Goal: Task Accomplishment & Management: Complete application form

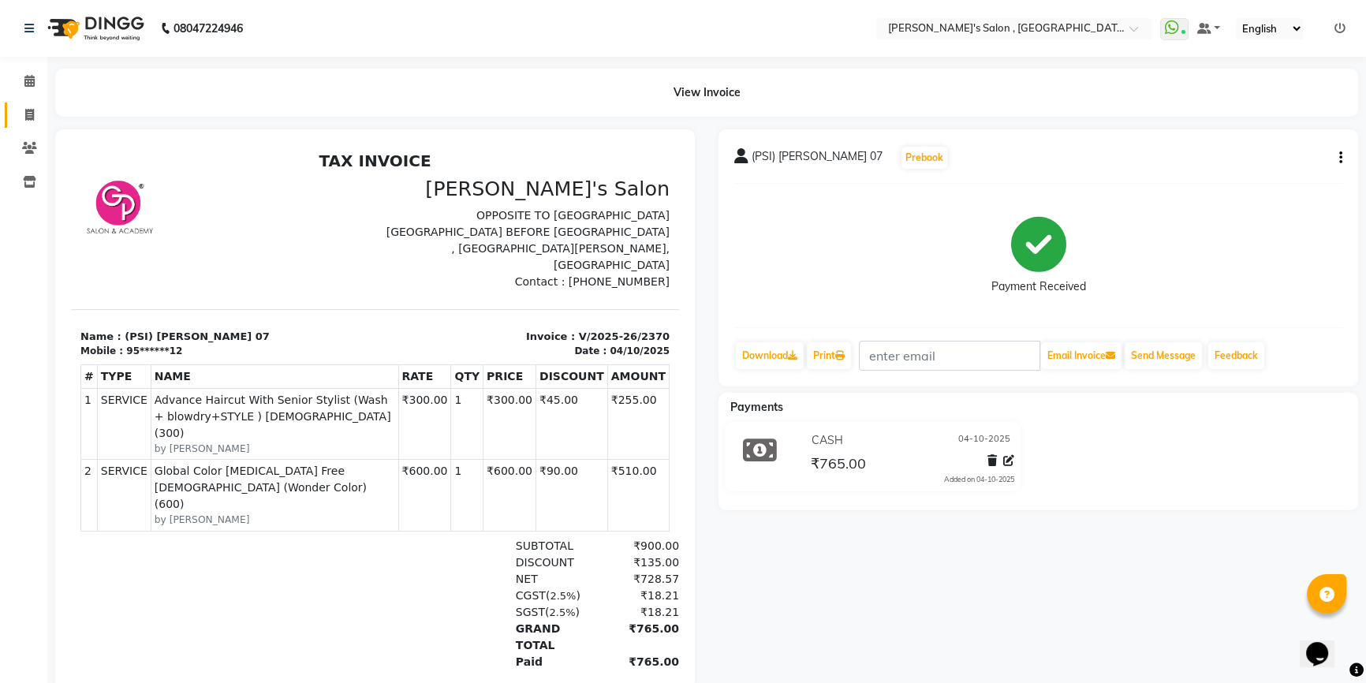
click at [35, 110] on span at bounding box center [30, 115] width 28 height 18
select select "service"
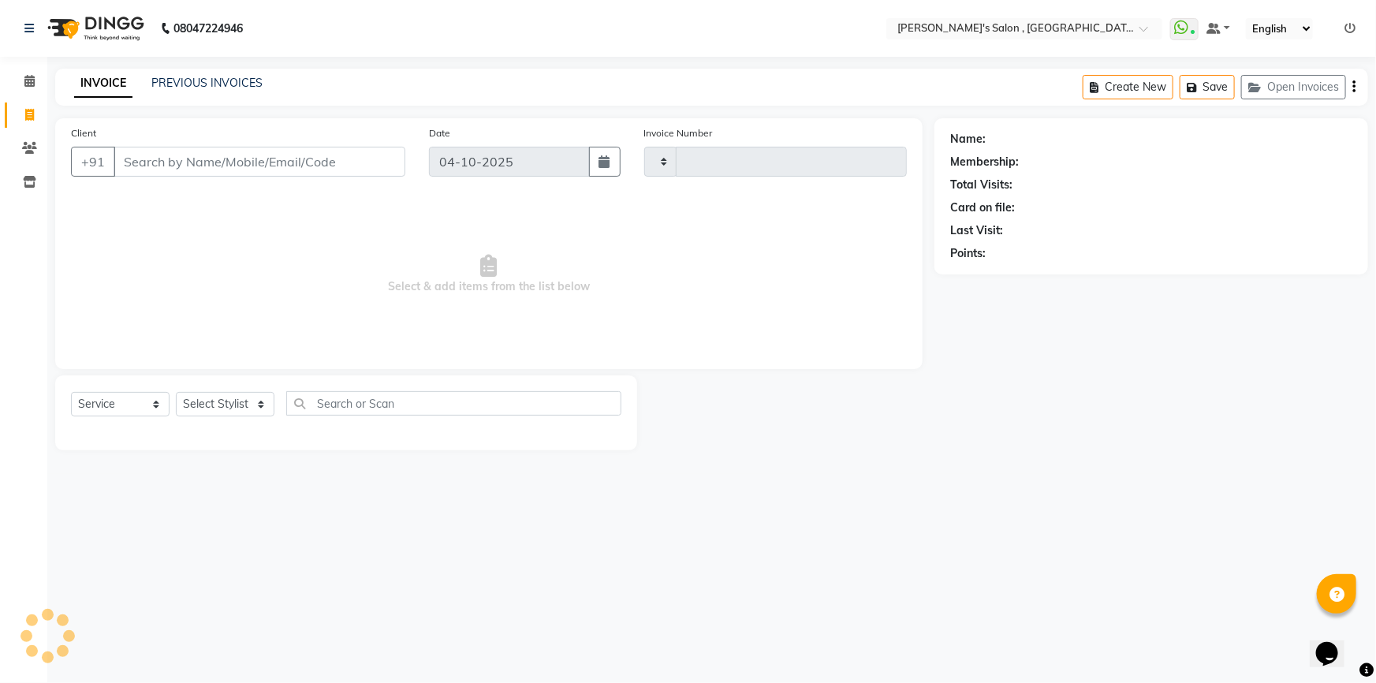
type input "2371"
select select "7416"
click at [215, 397] on select "Select Stylist" at bounding box center [225, 404] width 99 height 24
select select "67371"
click at [176, 392] on select "Select Stylist ABHISHEK AKASH SH ARJUN SIR Manager [PERSON_NAME] [PERSON_NAME] …" at bounding box center [225, 404] width 99 height 24
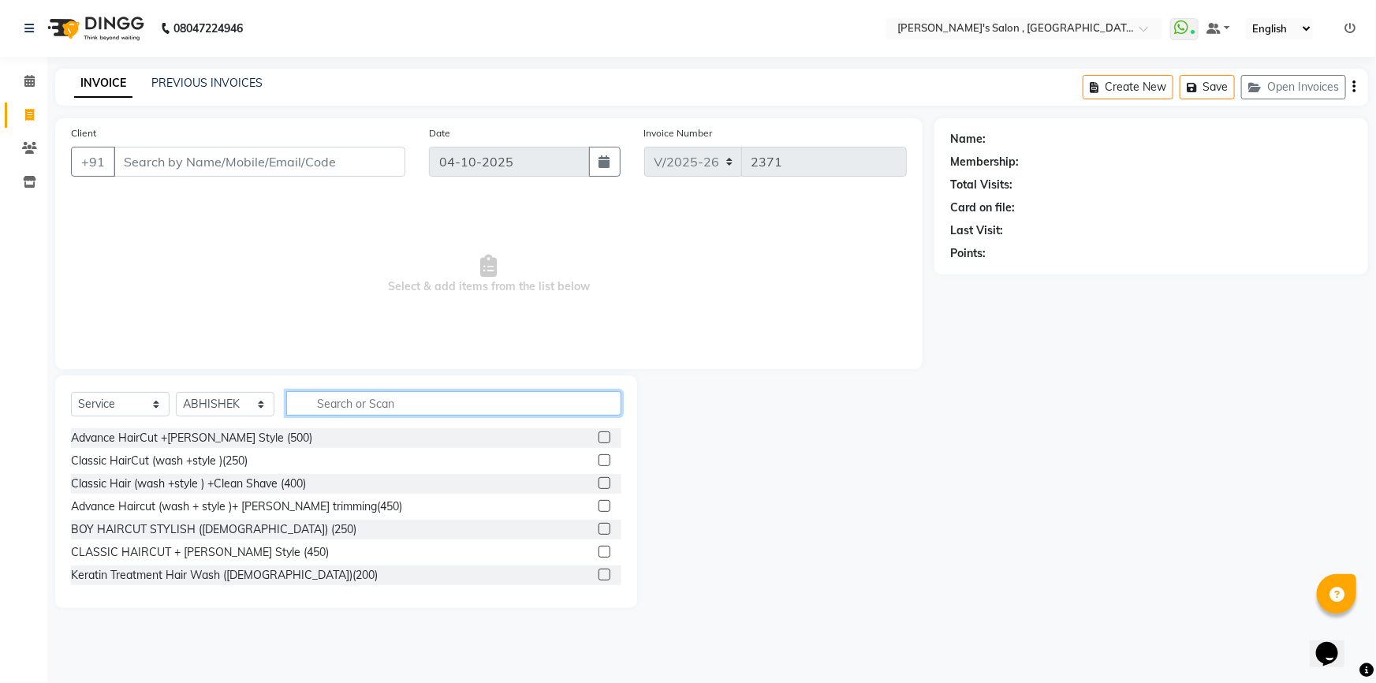
click at [314, 397] on input "text" at bounding box center [453, 403] width 335 height 24
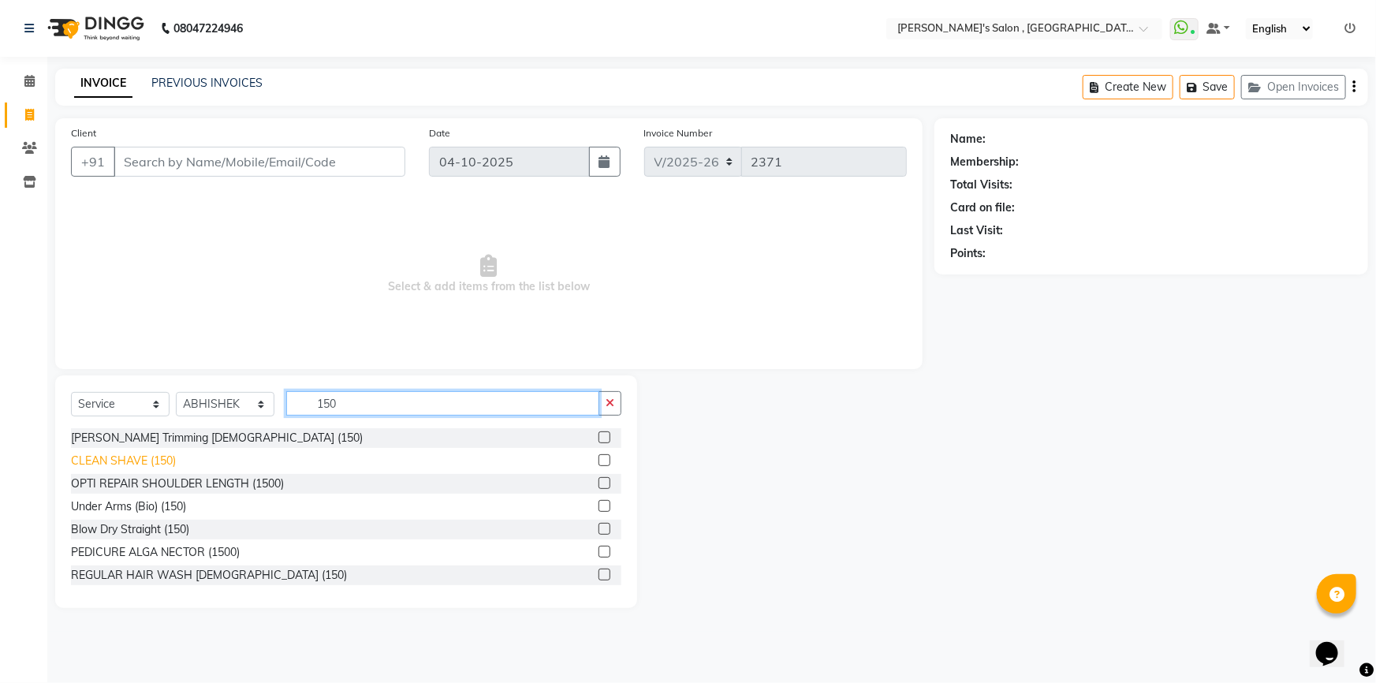
type input "150"
click at [86, 463] on div "CLEAN SHAVE (150)" at bounding box center [123, 461] width 105 height 17
checkbox input "false"
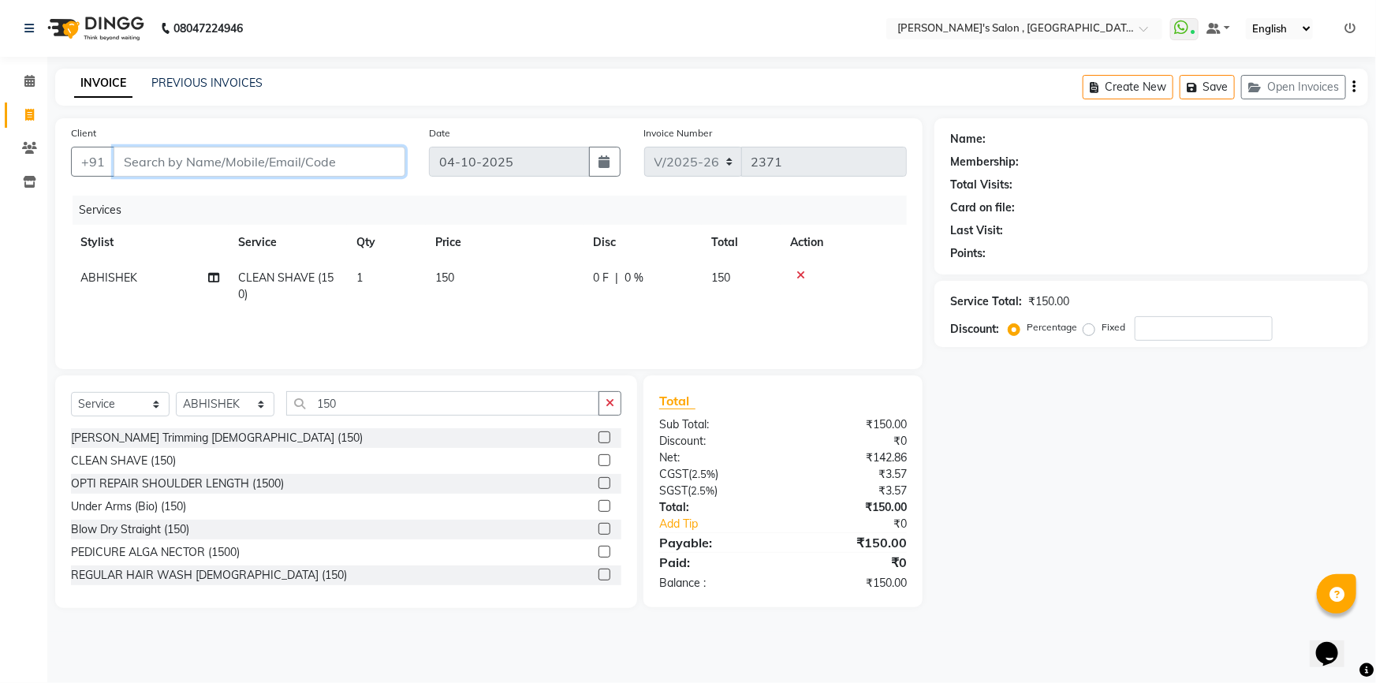
click at [158, 164] on input "Client" at bounding box center [260, 162] width 292 height 30
type input "9"
type input "0"
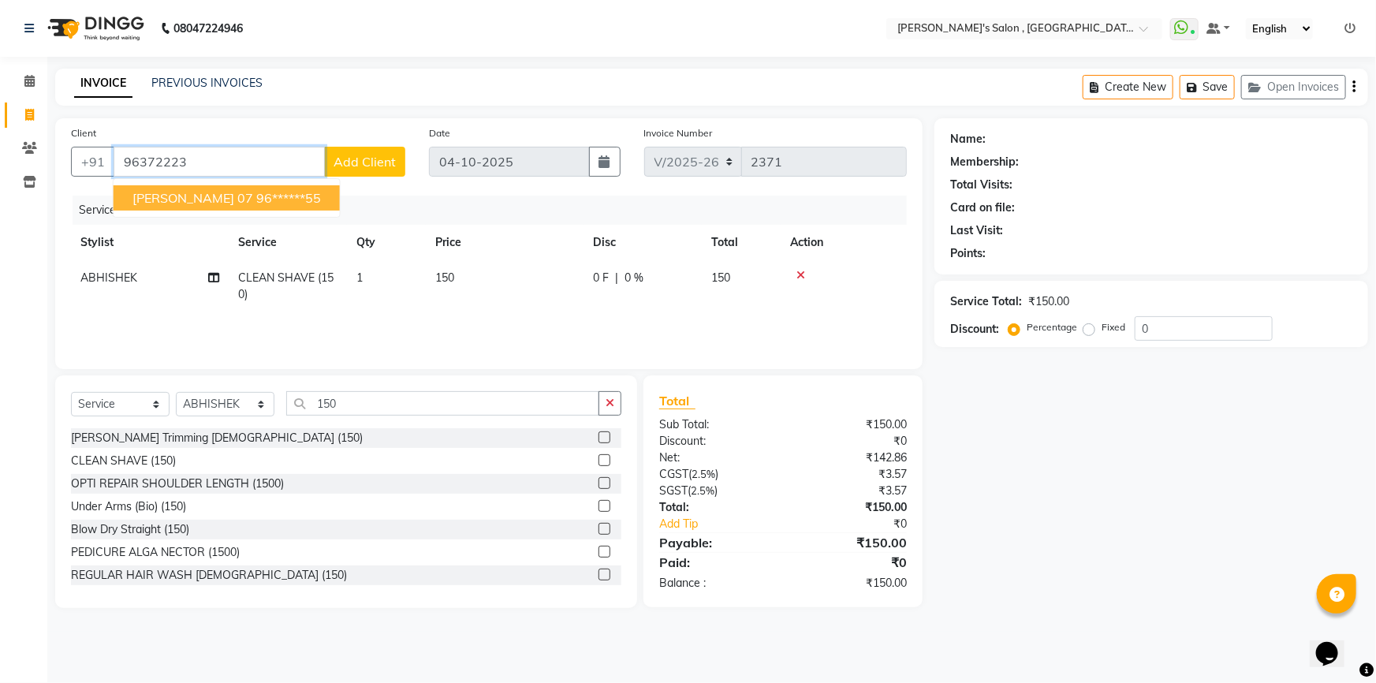
click at [224, 205] on span "[PERSON_NAME] 07" at bounding box center [192, 198] width 121 height 16
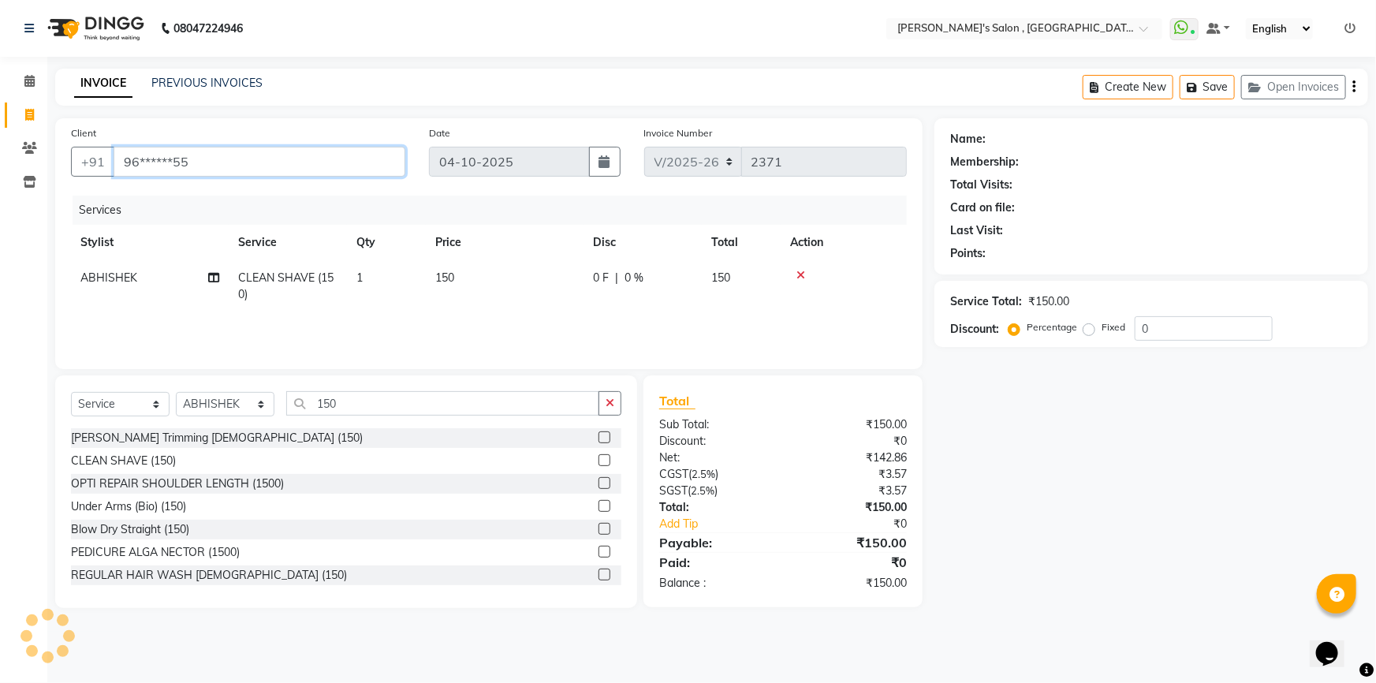
type input "96******55"
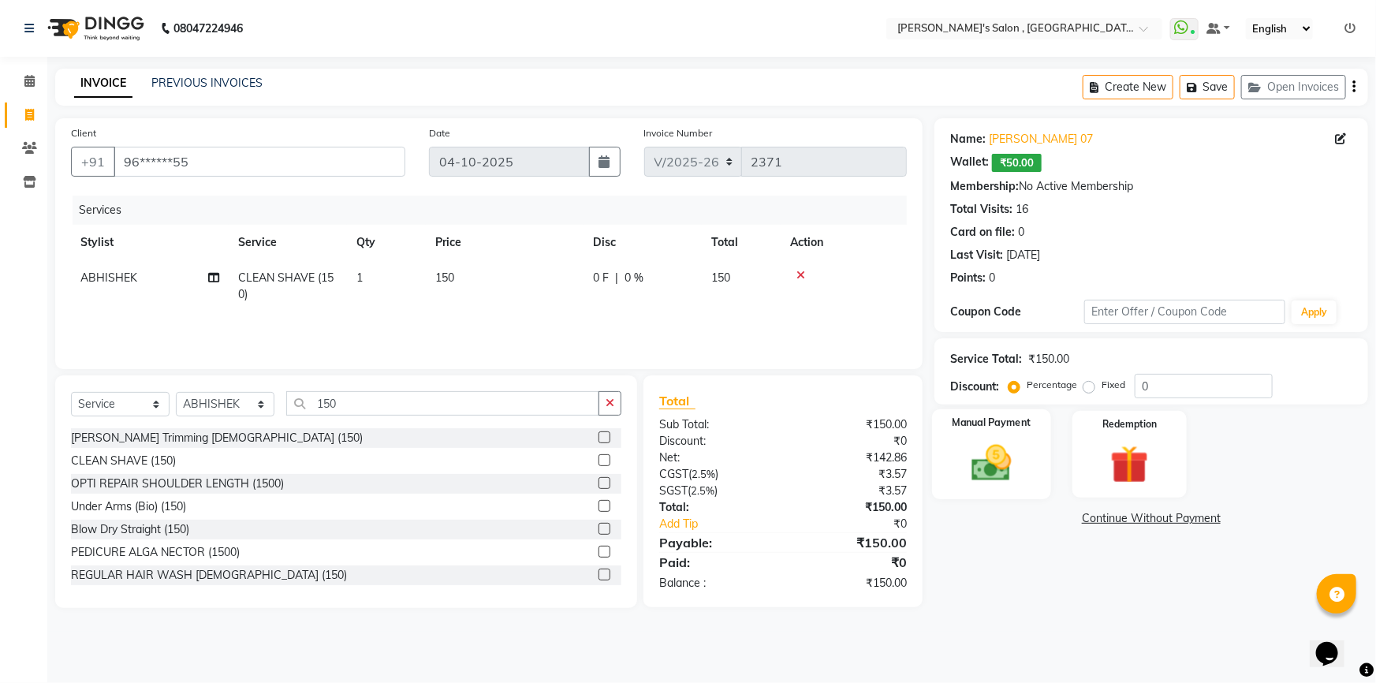
click at [986, 473] on img at bounding box center [992, 463] width 65 height 46
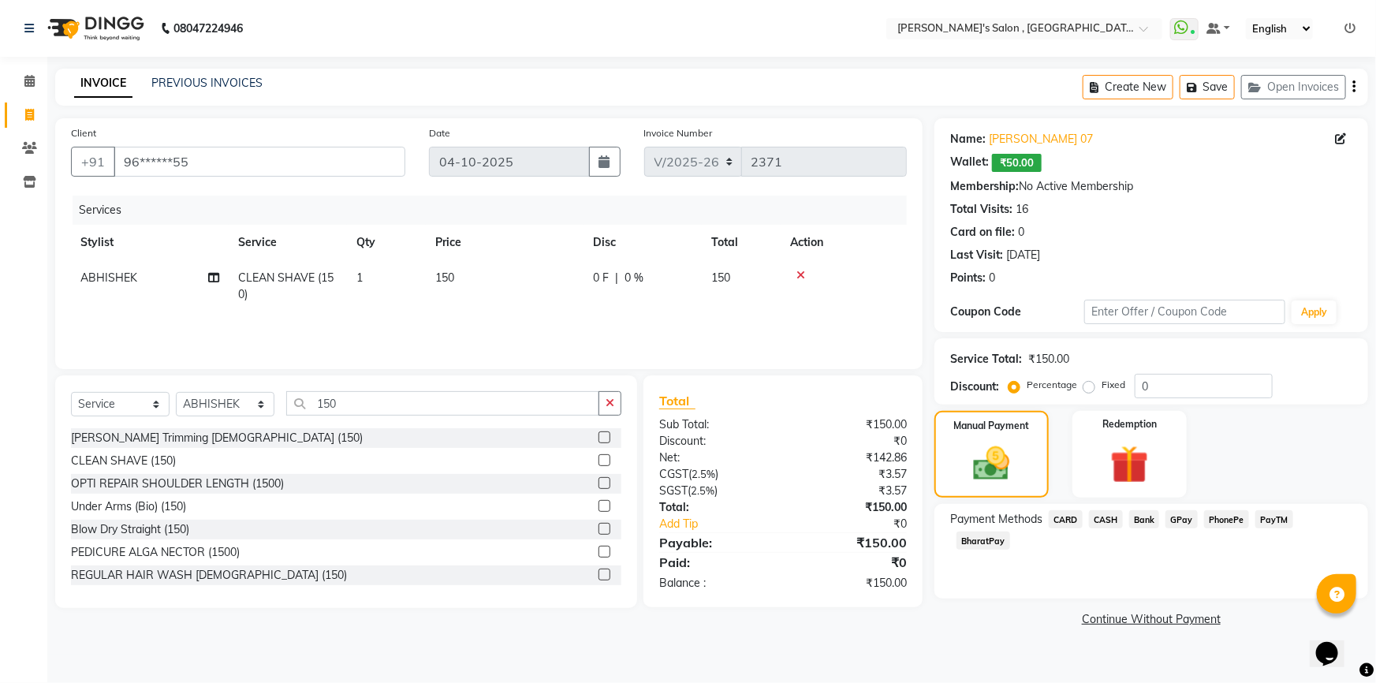
click at [1010, 532] on span "BharatPay" at bounding box center [984, 541] width 54 height 18
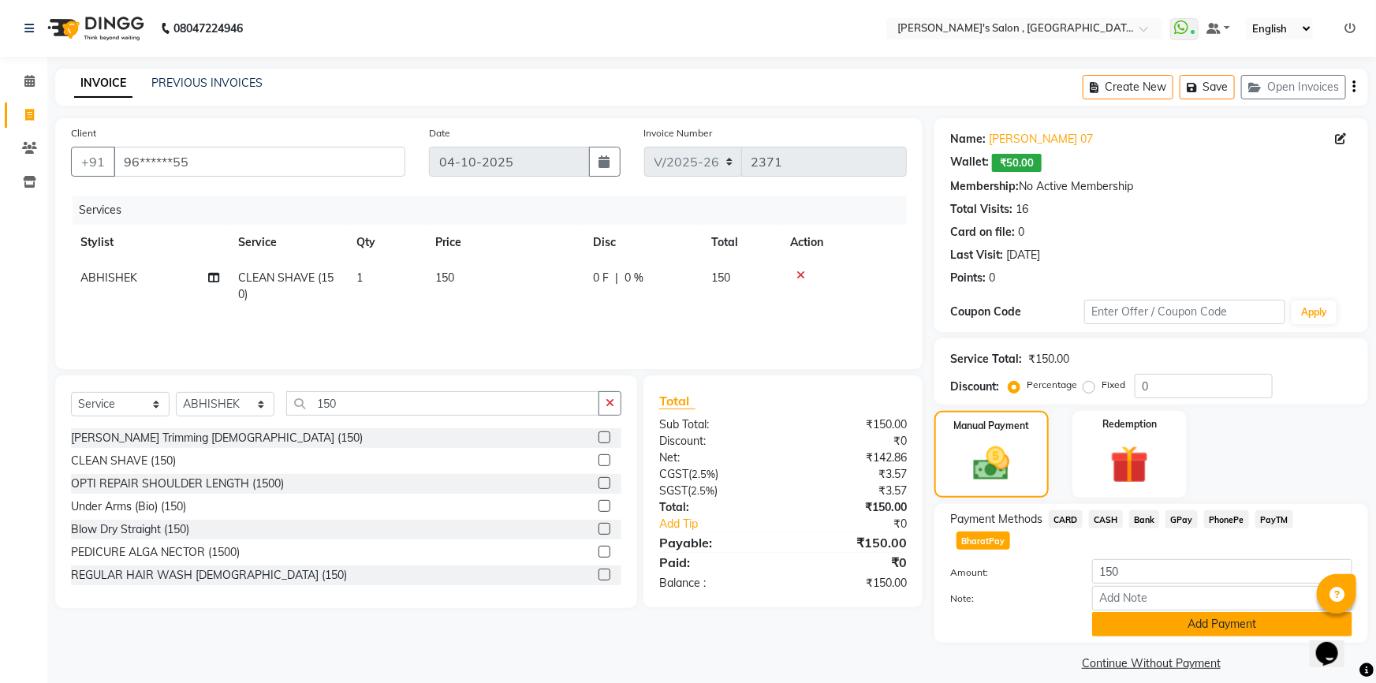
click at [1249, 612] on button "Add Payment" at bounding box center [1222, 624] width 260 height 24
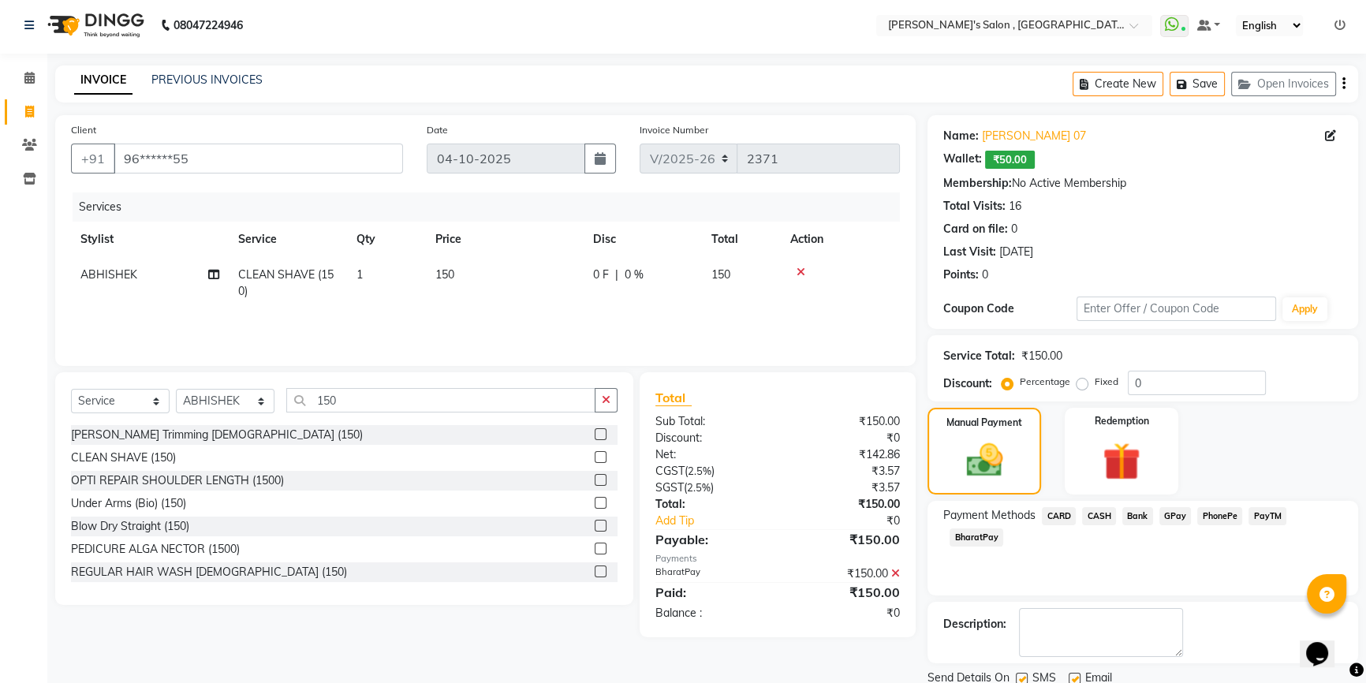
scroll to position [59, 0]
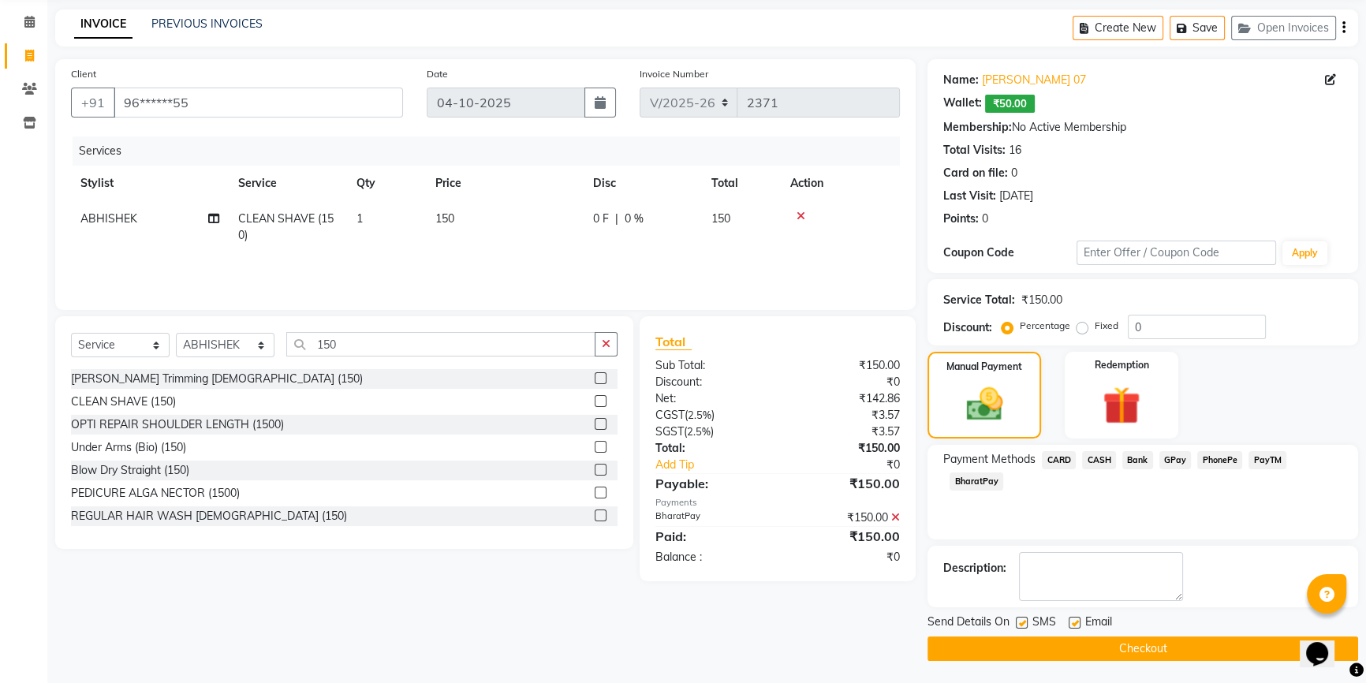
click at [1252, 644] on button "Checkout" at bounding box center [1142, 648] width 431 height 24
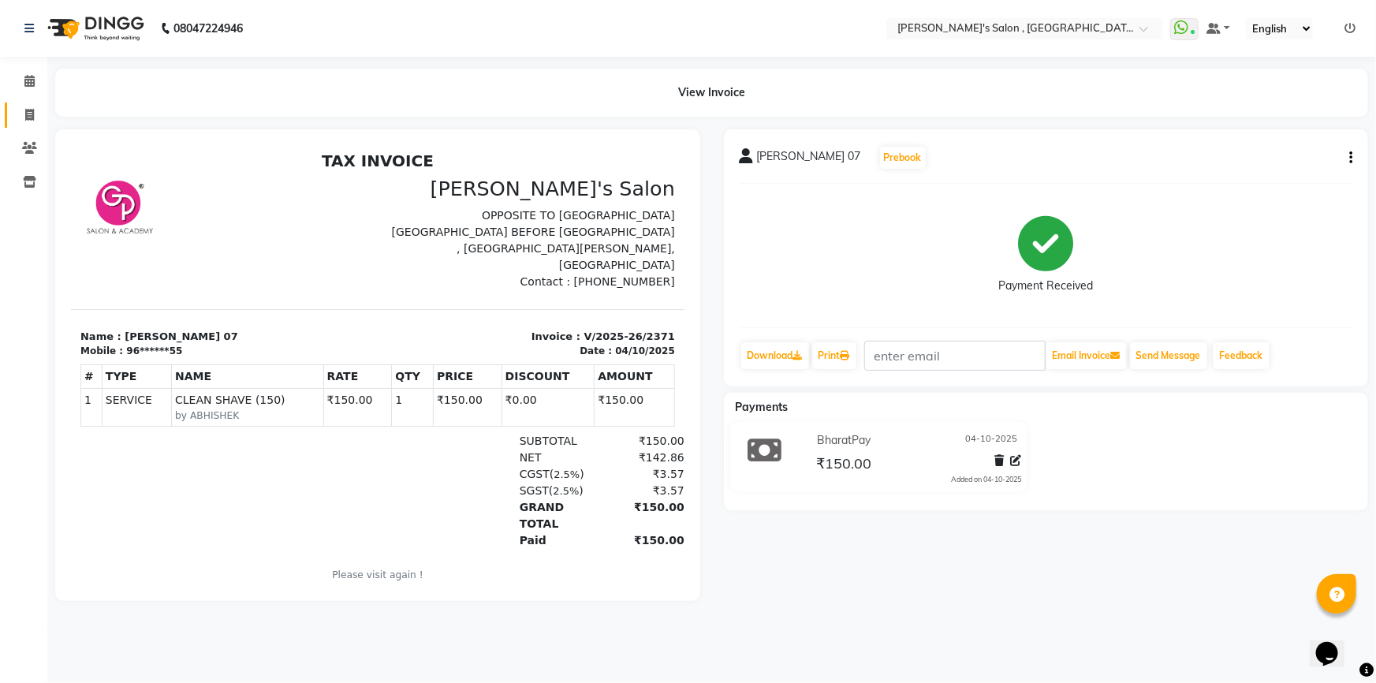
click at [32, 110] on icon at bounding box center [29, 115] width 9 height 12
select select "service"
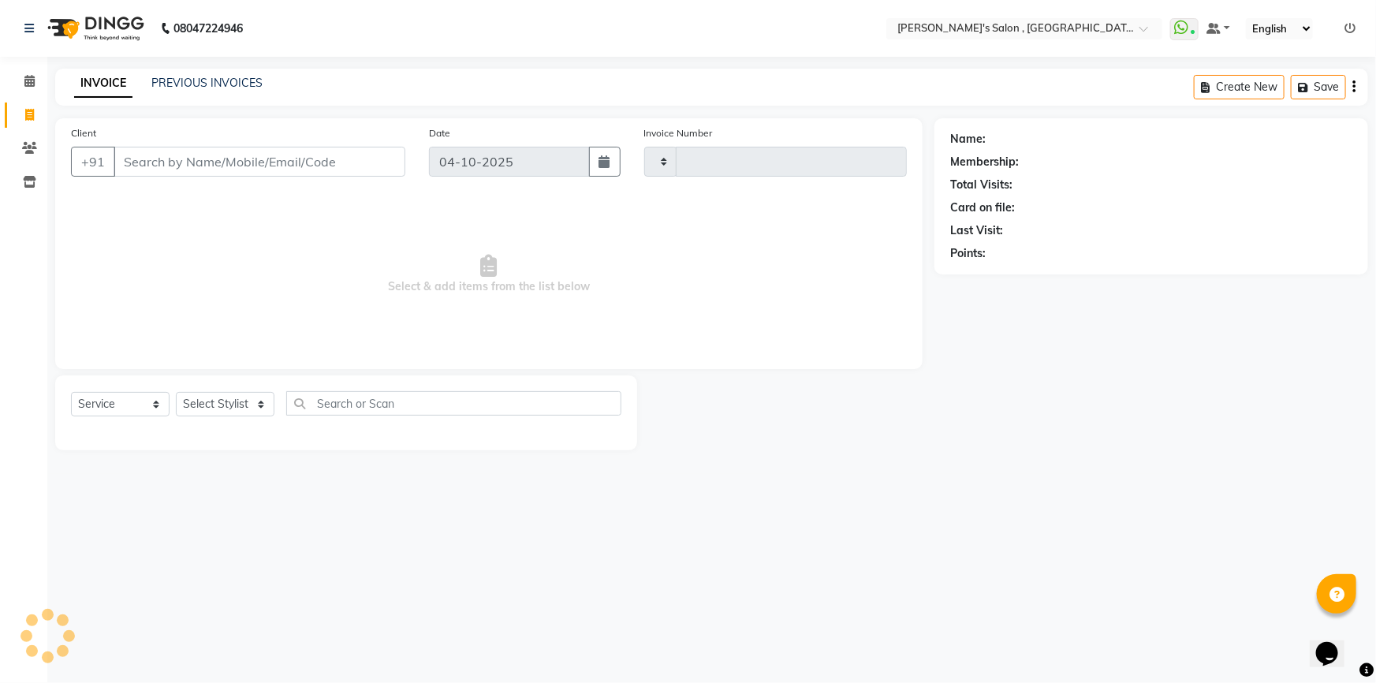
type input "2372"
select select "7416"
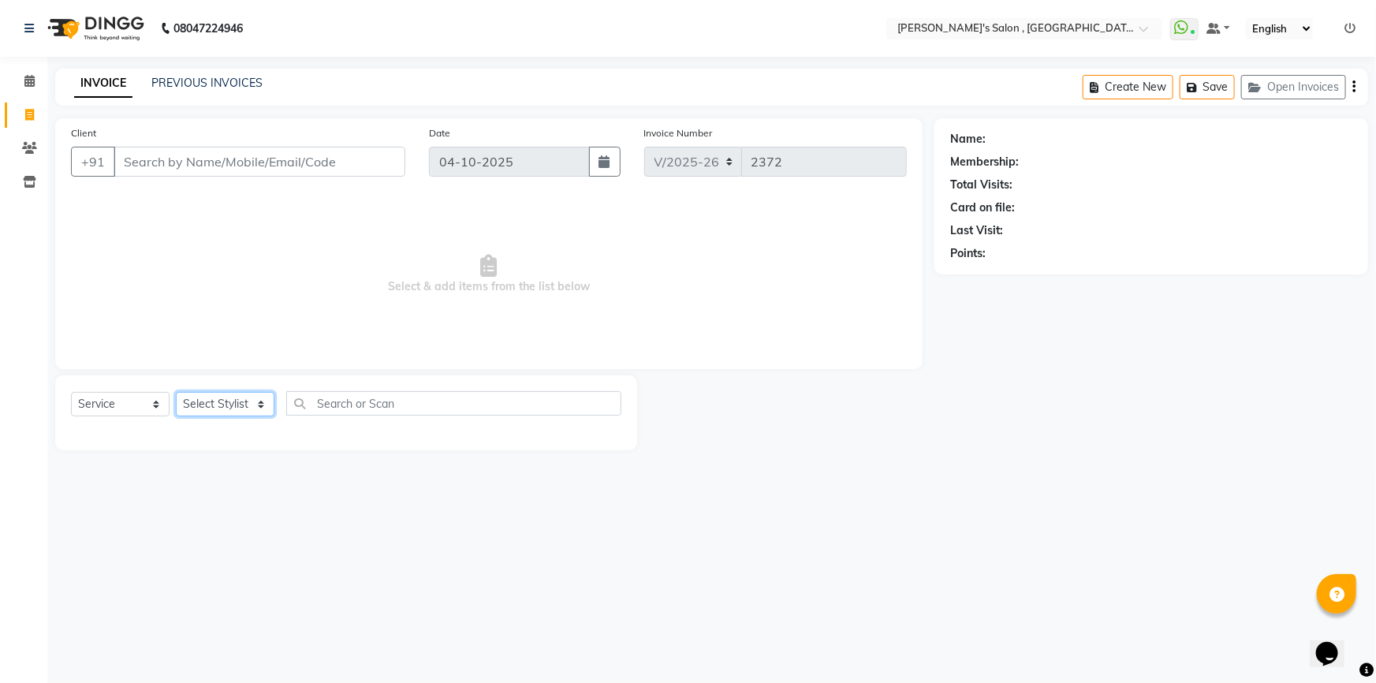
click at [260, 409] on select "Select Stylist ABHISHEK AKASH SH ARJUN SIR Manager [PERSON_NAME] [PERSON_NAME] …" at bounding box center [225, 404] width 99 height 24
click at [408, 403] on input "text" at bounding box center [453, 403] width 335 height 24
click at [259, 405] on select "Select Stylist ABHISHEK AKASH SH ARJUN SIR Manager [PERSON_NAME] [PERSON_NAME] …" at bounding box center [225, 404] width 99 height 24
select select "64901"
click at [176, 392] on select "Select Stylist ABHISHEK AKASH SH ARJUN SIR Manager [PERSON_NAME] [PERSON_NAME] …" at bounding box center [225, 404] width 99 height 24
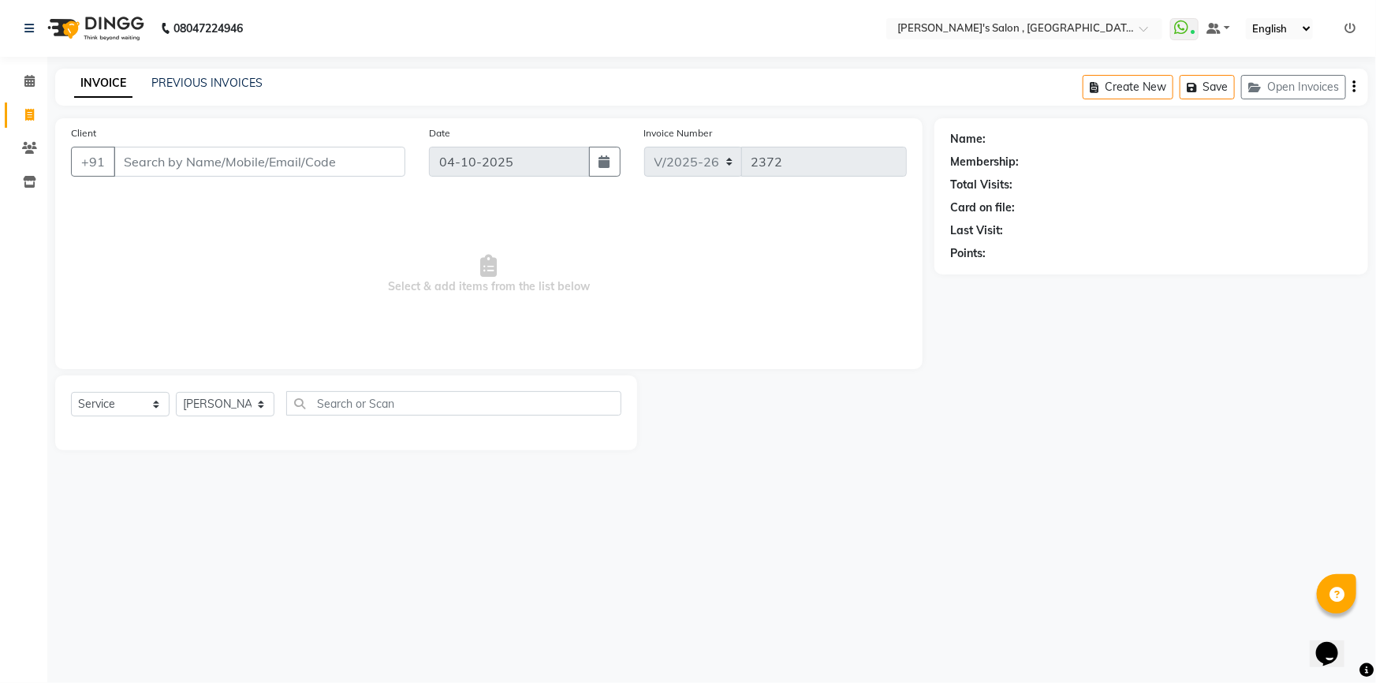
click at [215, 450] on div "Select Service Product Membership Package Voucher Prepaid Gift Card Select Styl…" at bounding box center [346, 412] width 582 height 75
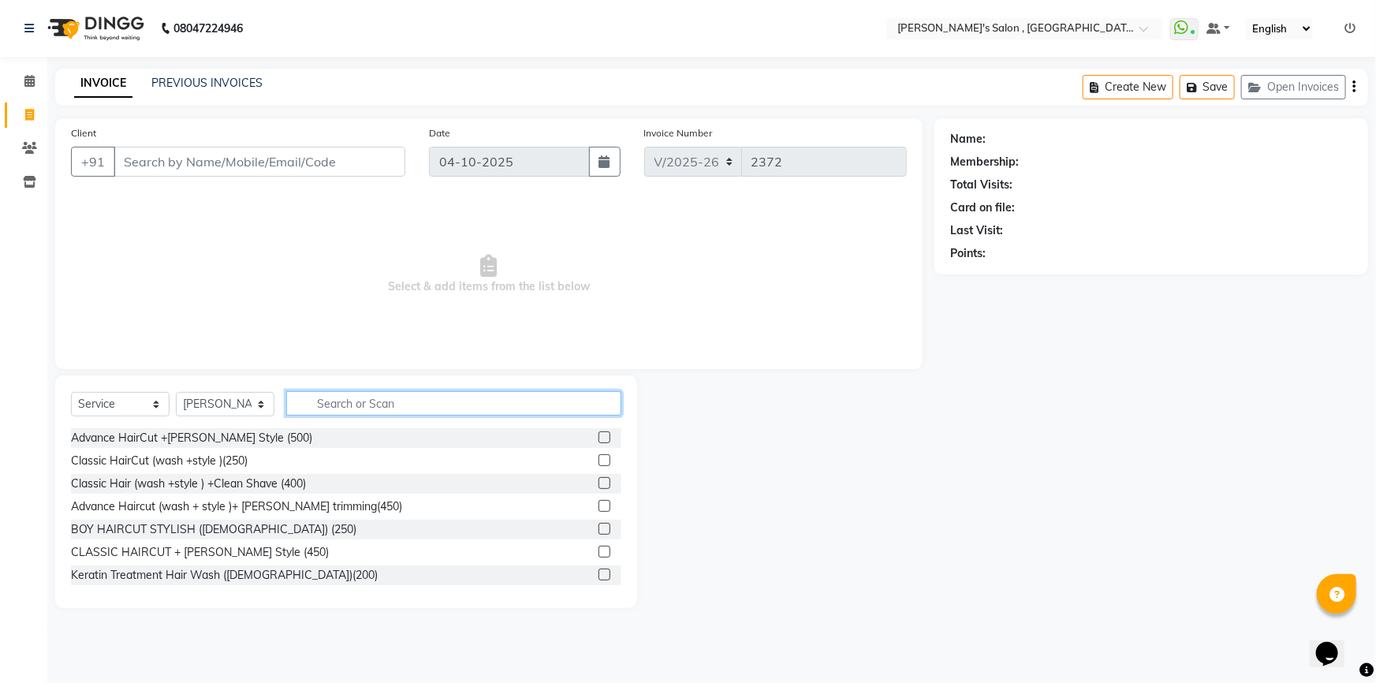
click at [392, 397] on input "text" at bounding box center [453, 403] width 335 height 24
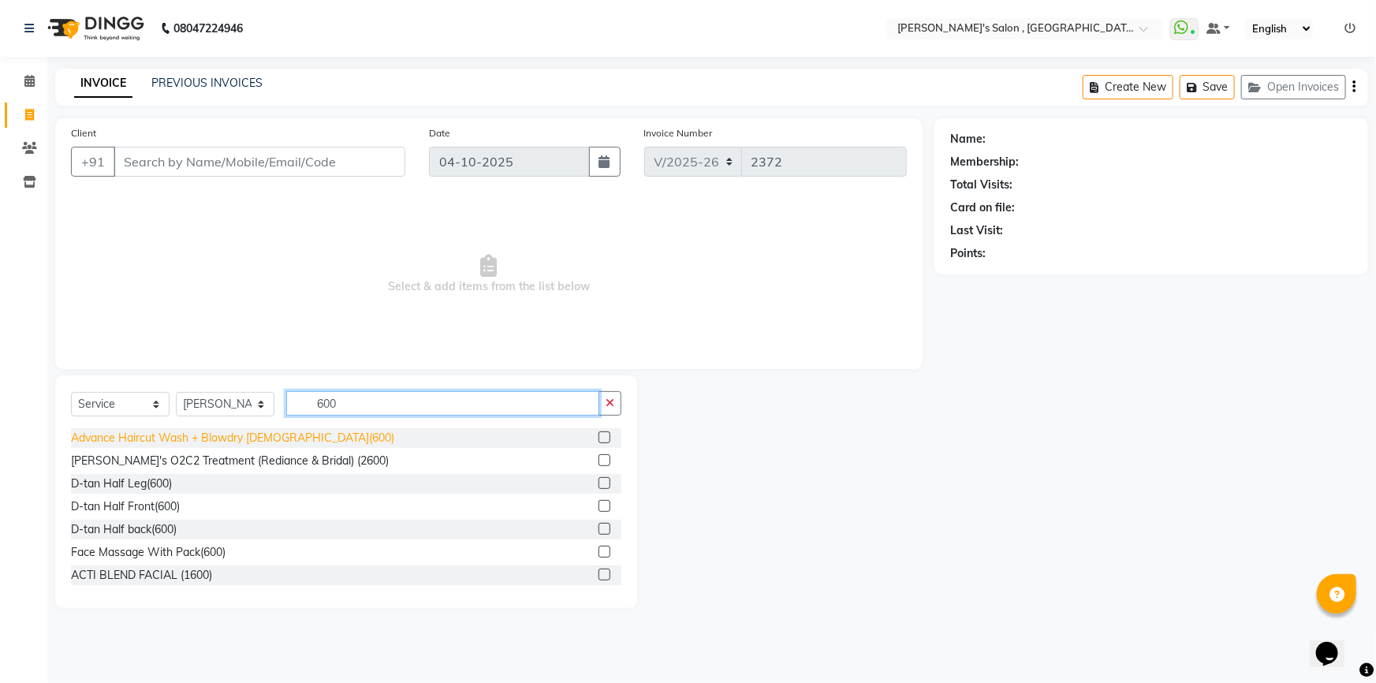
type input "600"
click at [185, 441] on div "Advance Haircut Wash + Blowdry [DEMOGRAPHIC_DATA](600)" at bounding box center [232, 438] width 323 height 17
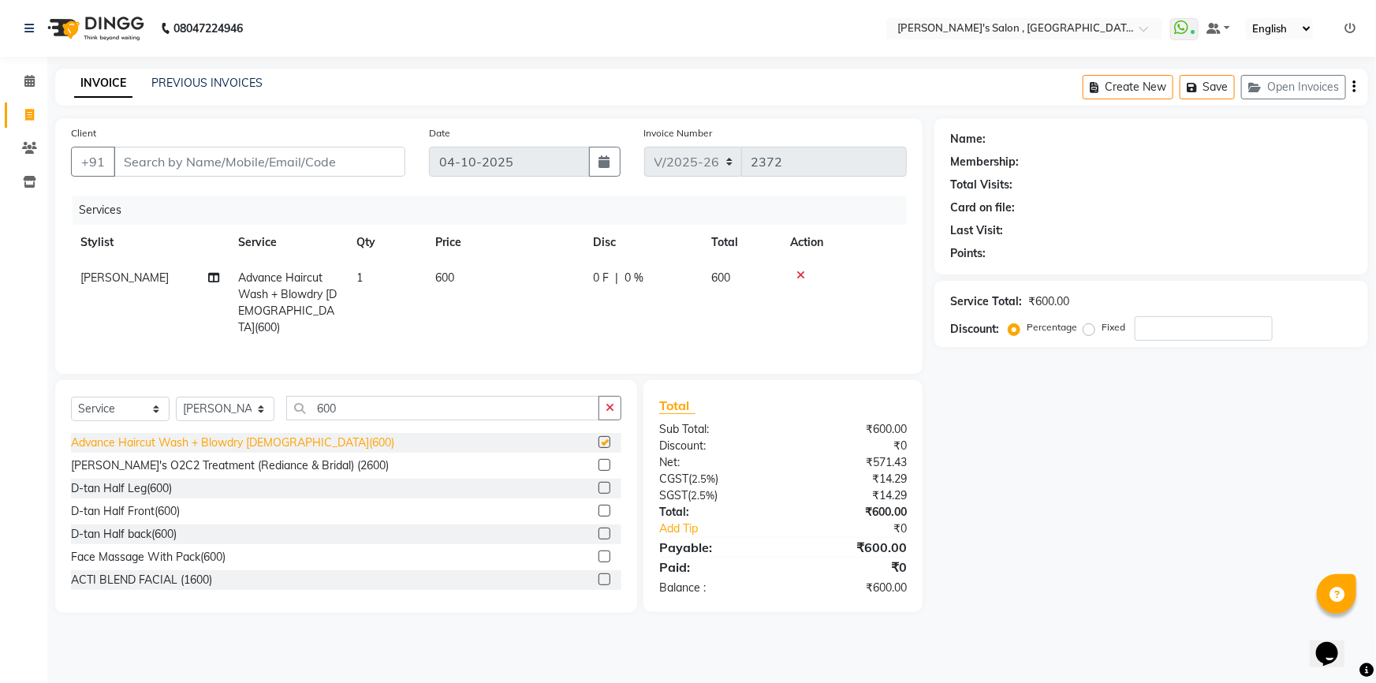
checkbox input "false"
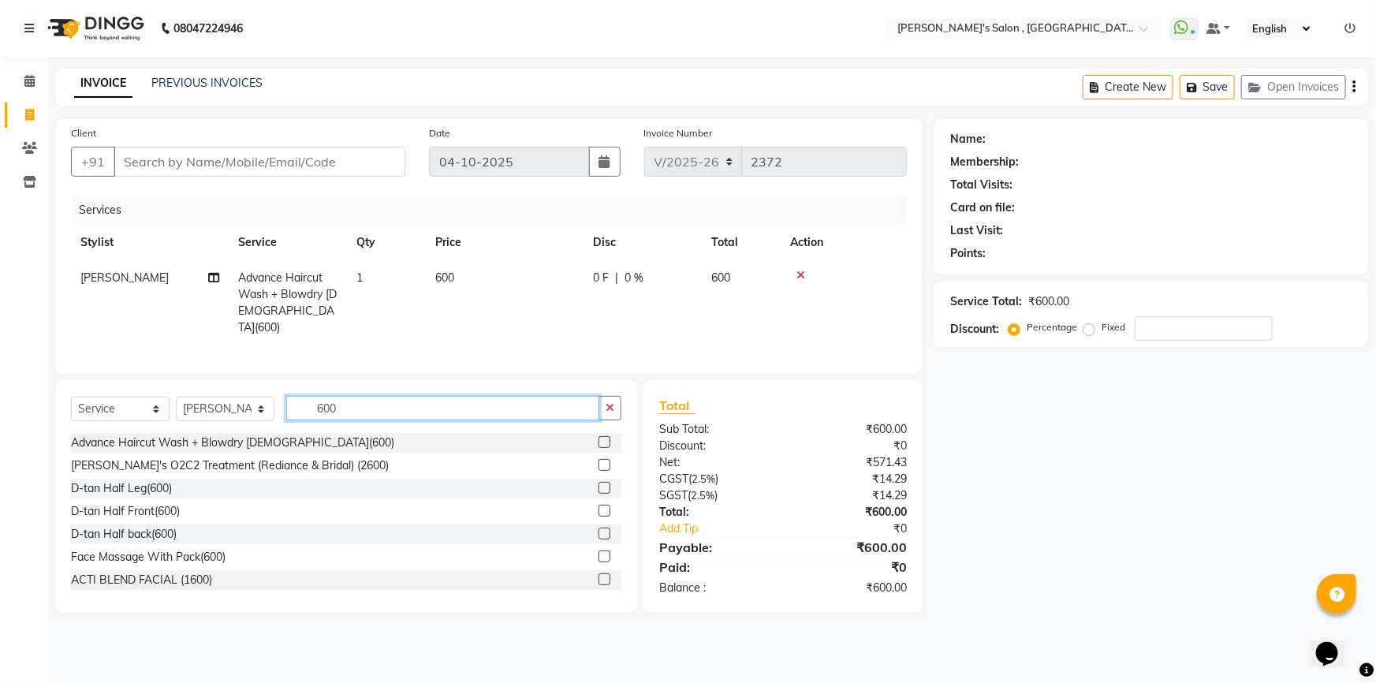
click at [464, 402] on input "600" at bounding box center [442, 408] width 313 height 24
type input "6"
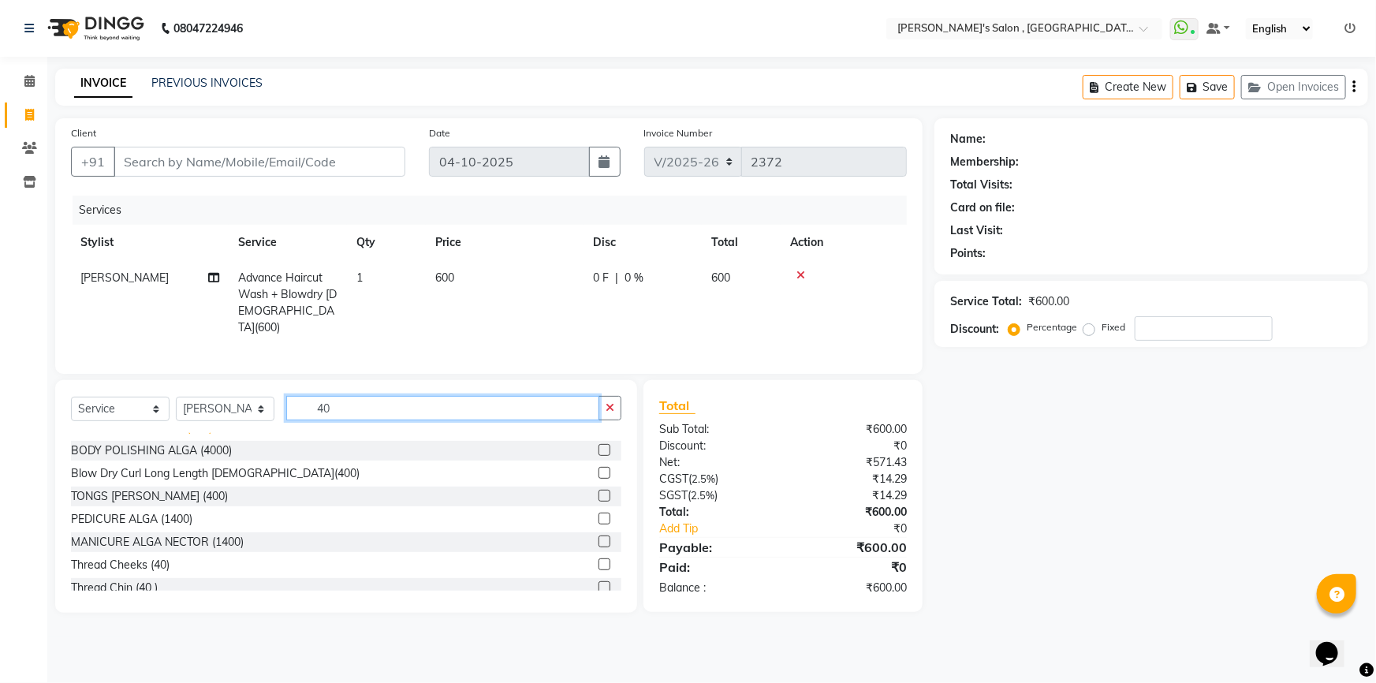
scroll to position [430, 0]
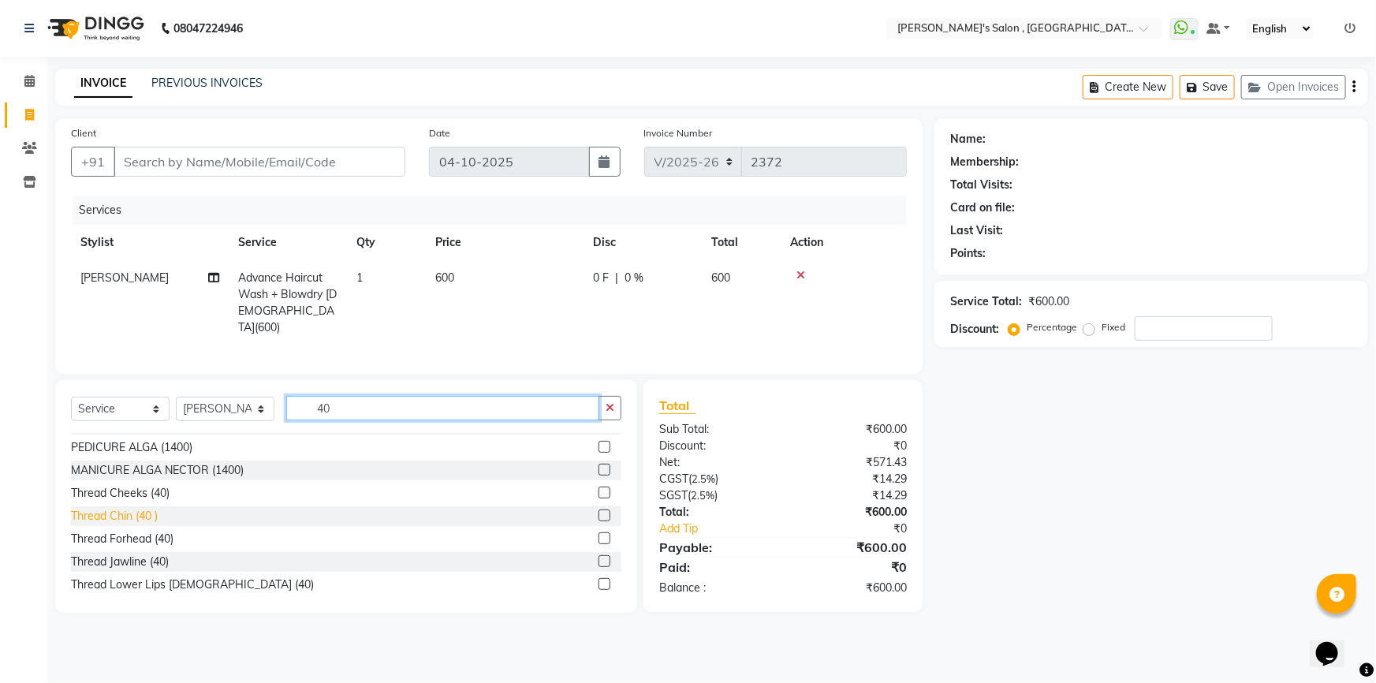
type input "40"
click at [118, 512] on div "Thread Chin (40 )" at bounding box center [114, 516] width 87 height 17
checkbox input "false"
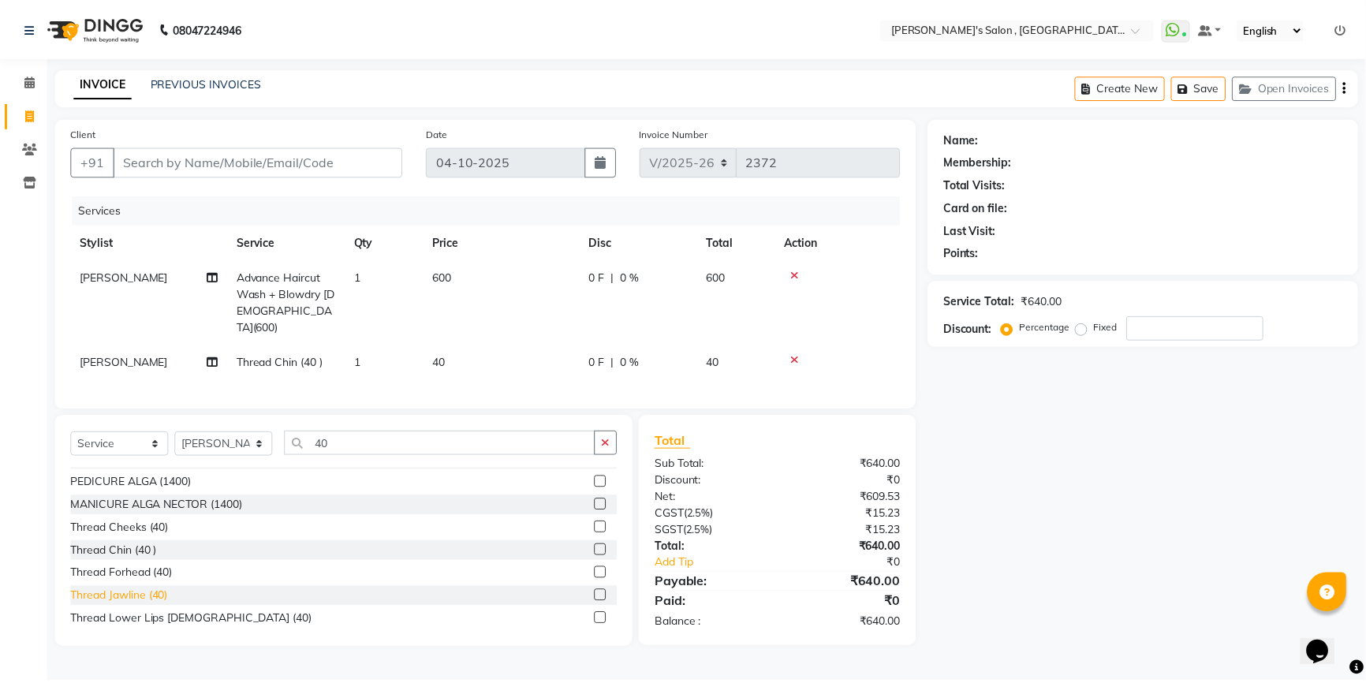
scroll to position [502, 0]
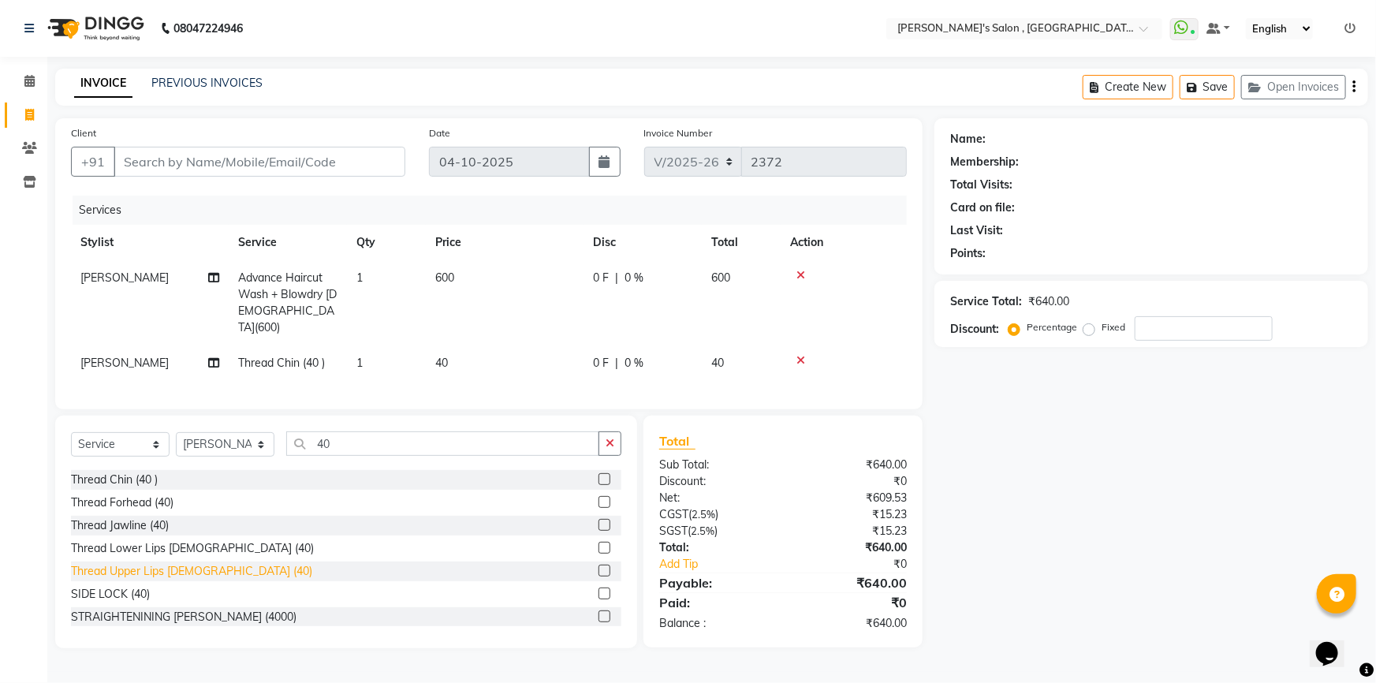
click at [150, 563] on div "Thread Upper Lips [DEMOGRAPHIC_DATA] (40)" at bounding box center [191, 571] width 241 height 17
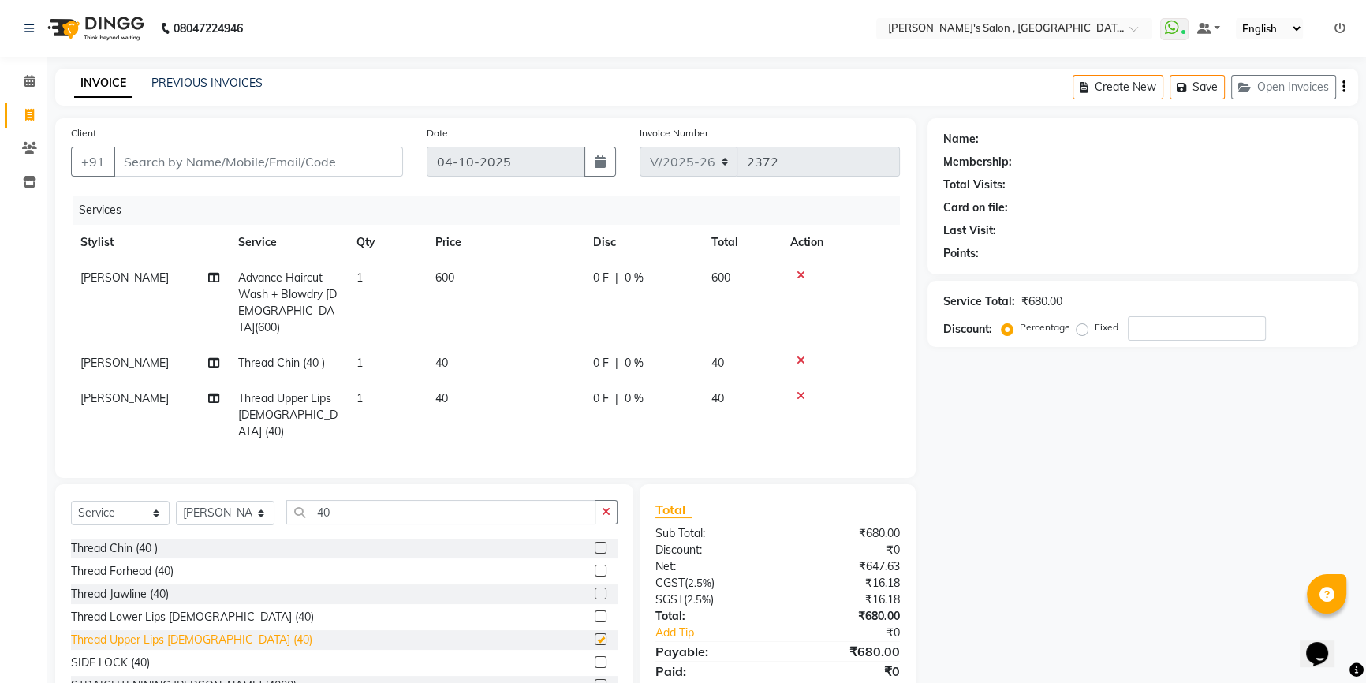
checkbox input "false"
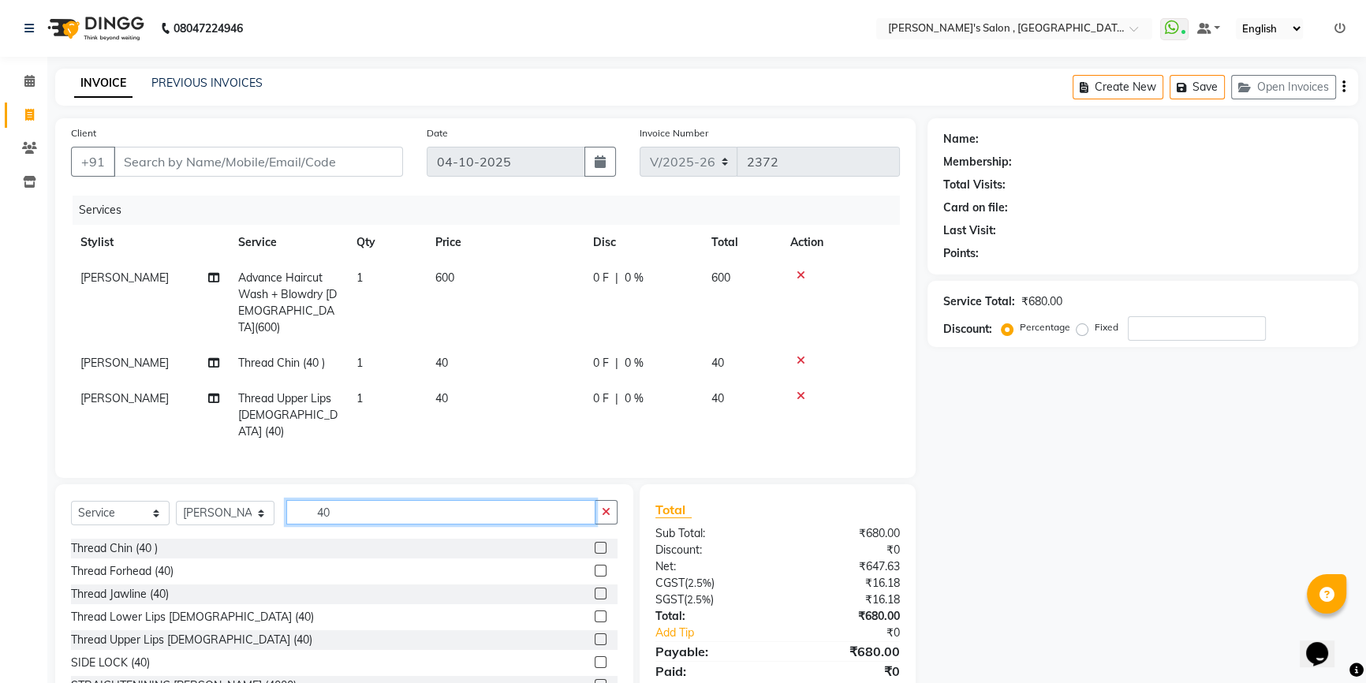
click at [378, 500] on input "40" at bounding box center [440, 512] width 309 height 24
type input "4"
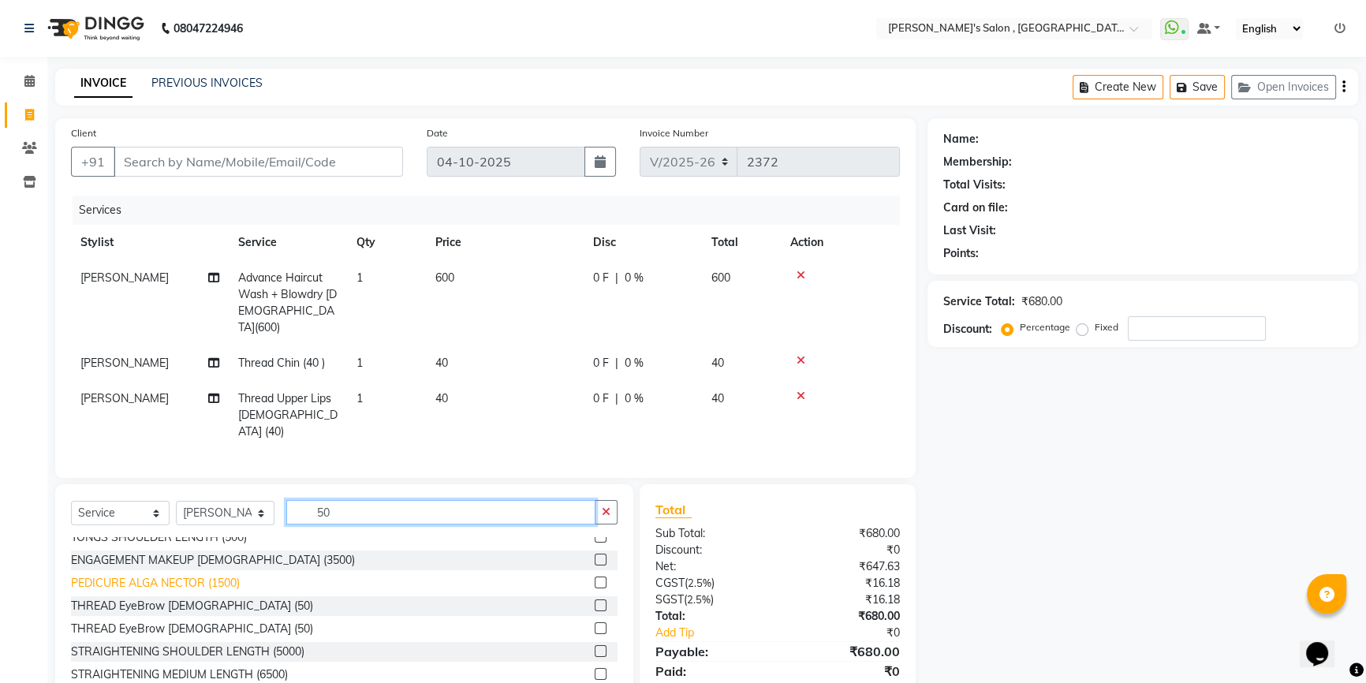
scroll to position [914, 0]
type input "50"
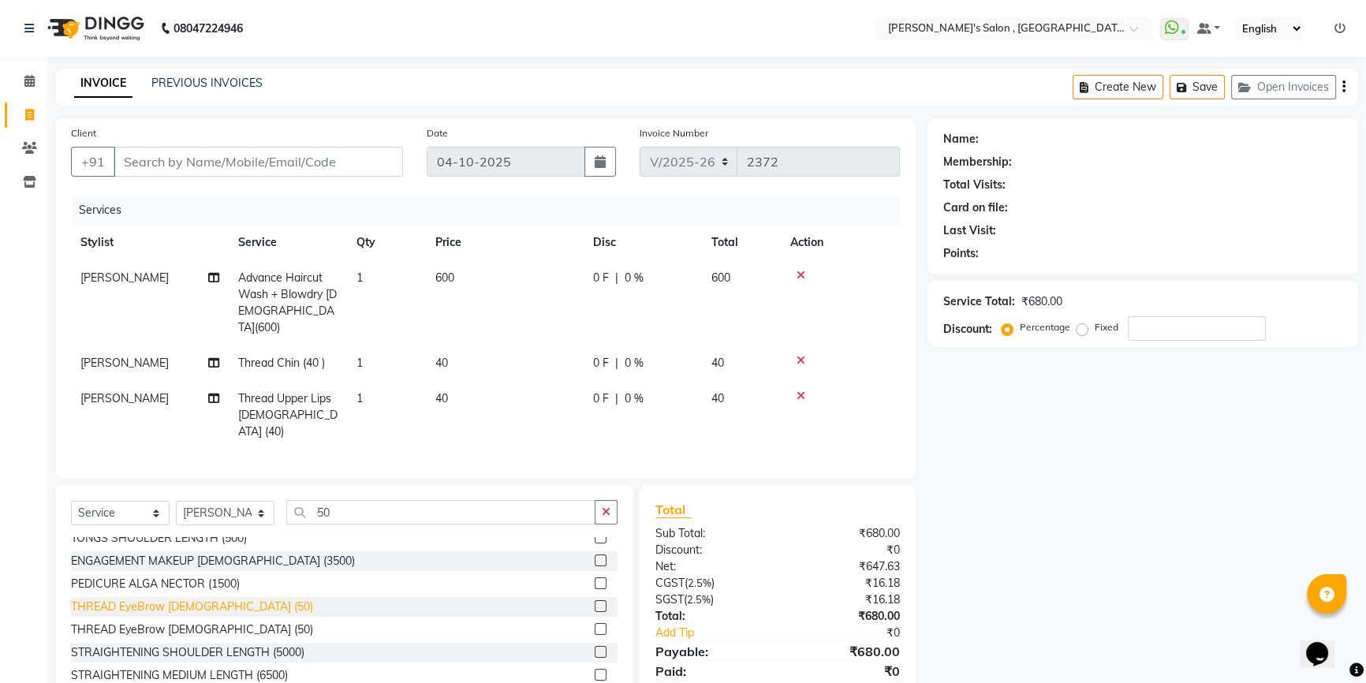
click at [174, 599] on div "THREAD EyeBrow [DEMOGRAPHIC_DATA] (50)" at bounding box center [192, 607] width 242 height 17
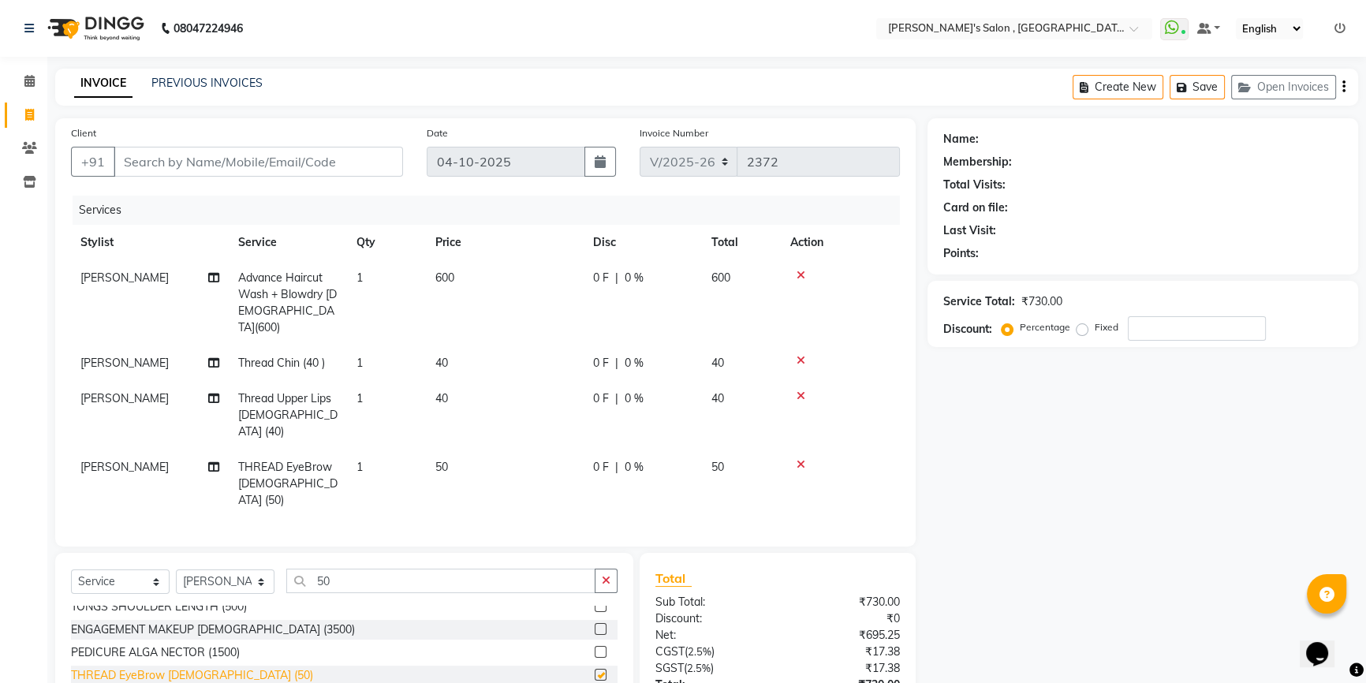
checkbox input "false"
click at [334, 159] on input "Client" at bounding box center [258, 162] width 289 height 30
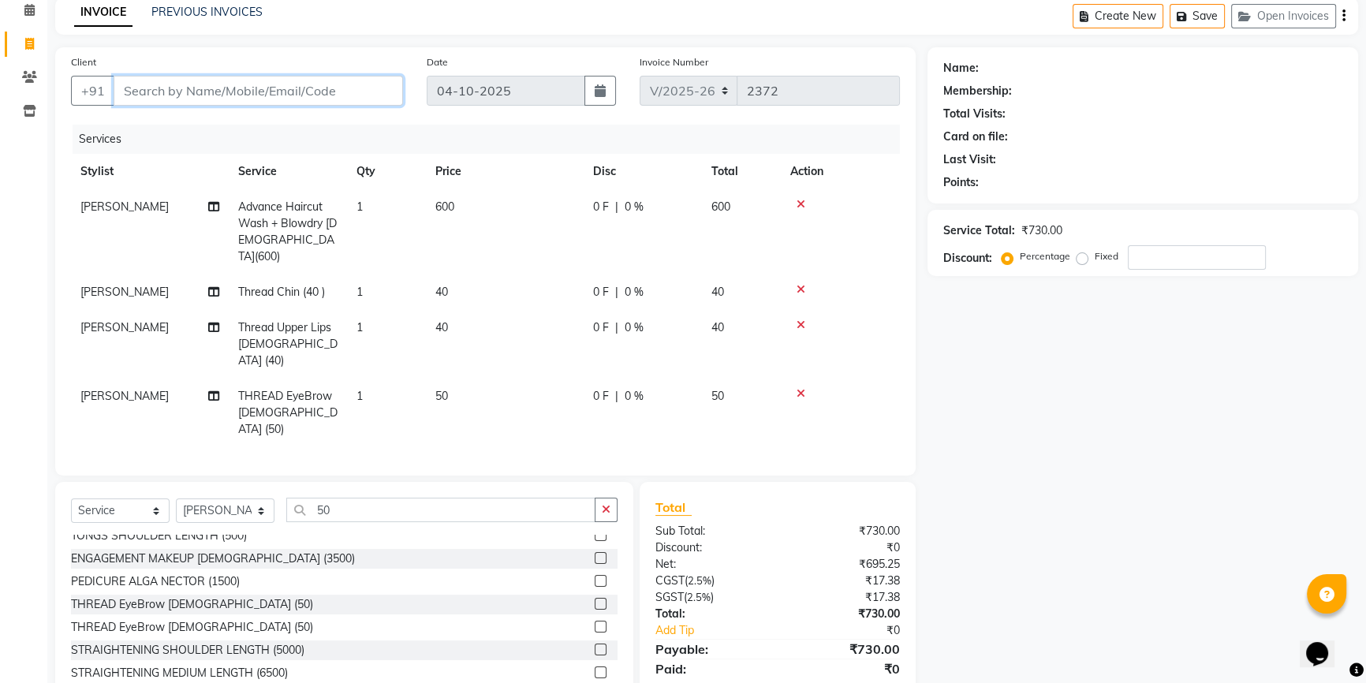
click at [160, 86] on input "Client" at bounding box center [258, 91] width 289 height 30
type input "9"
type input "0"
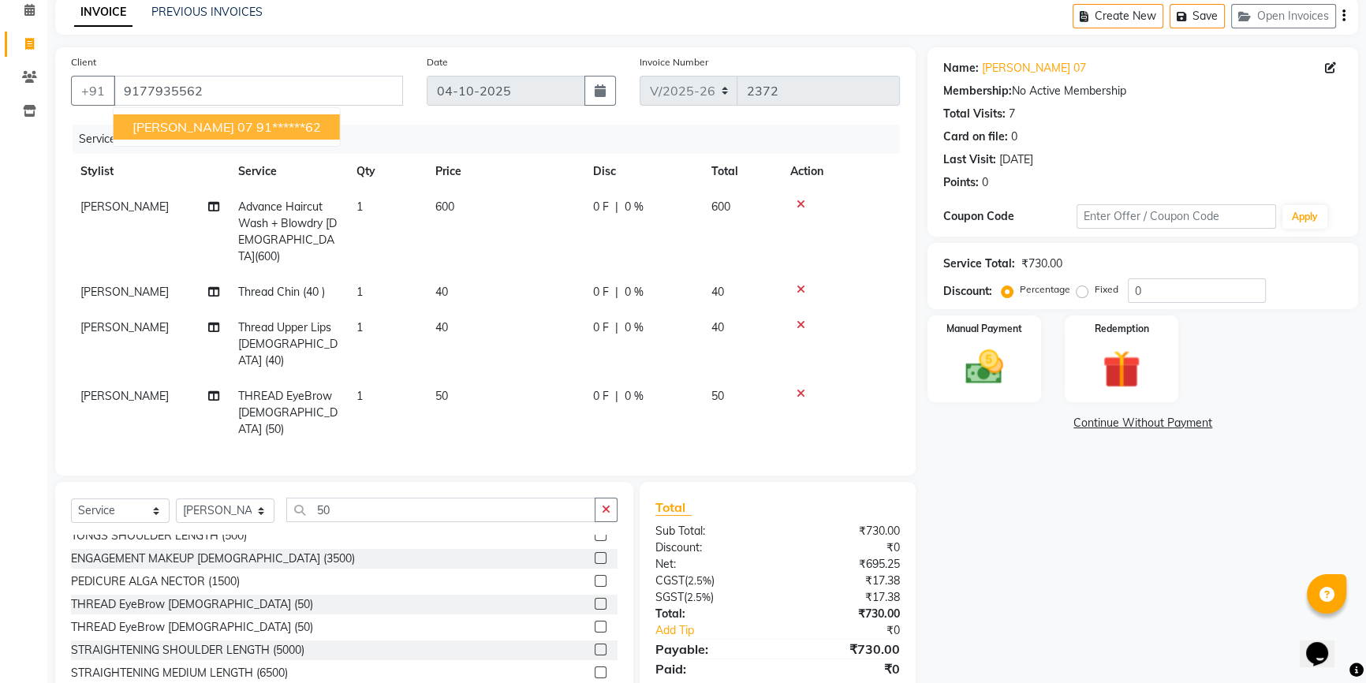
click at [256, 125] on ngb-highlight "91******62" at bounding box center [288, 127] width 65 height 16
type input "91******62"
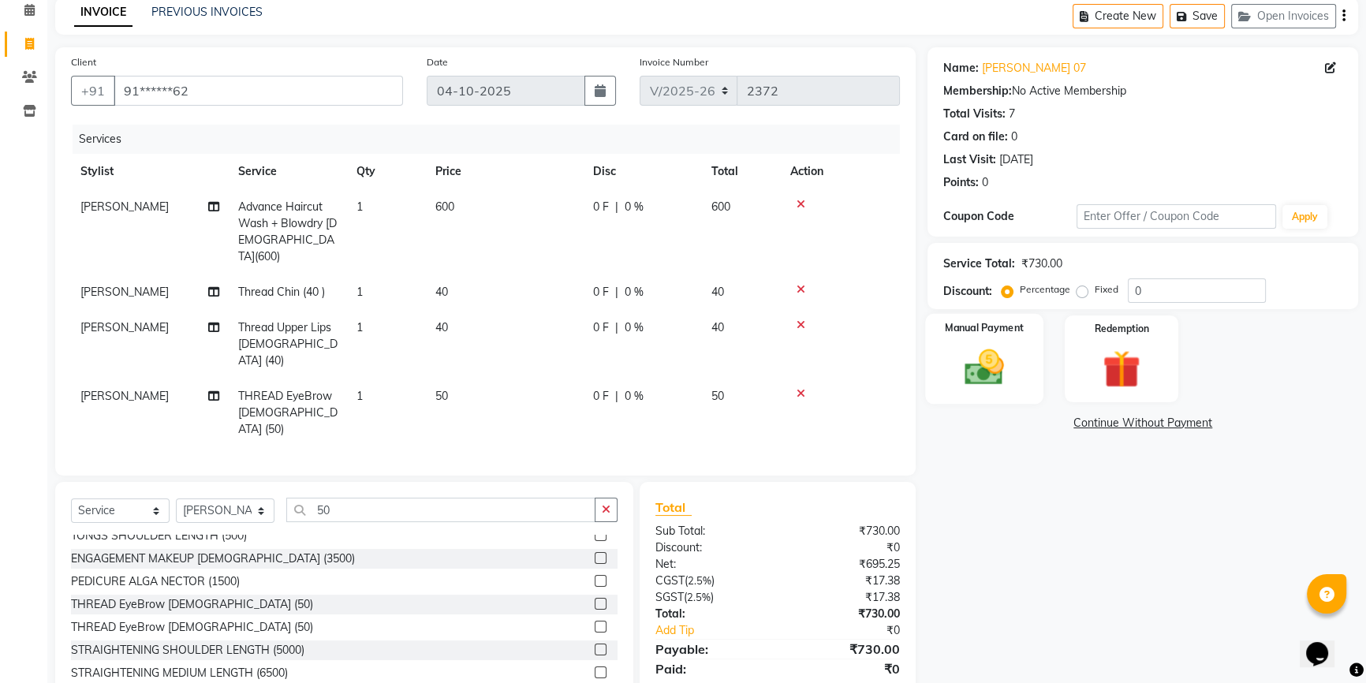
click at [986, 368] on img at bounding box center [985, 367] width 64 height 45
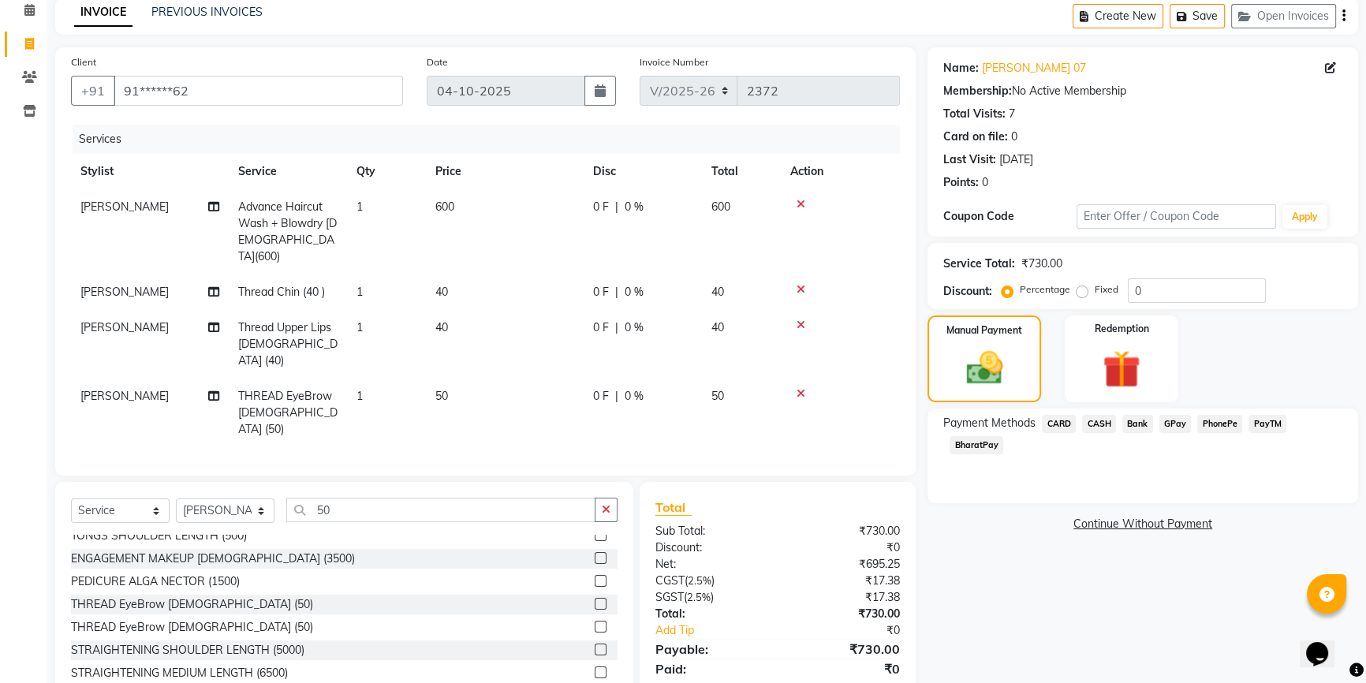
click at [981, 446] on span "BharatPay" at bounding box center [977, 445] width 54 height 18
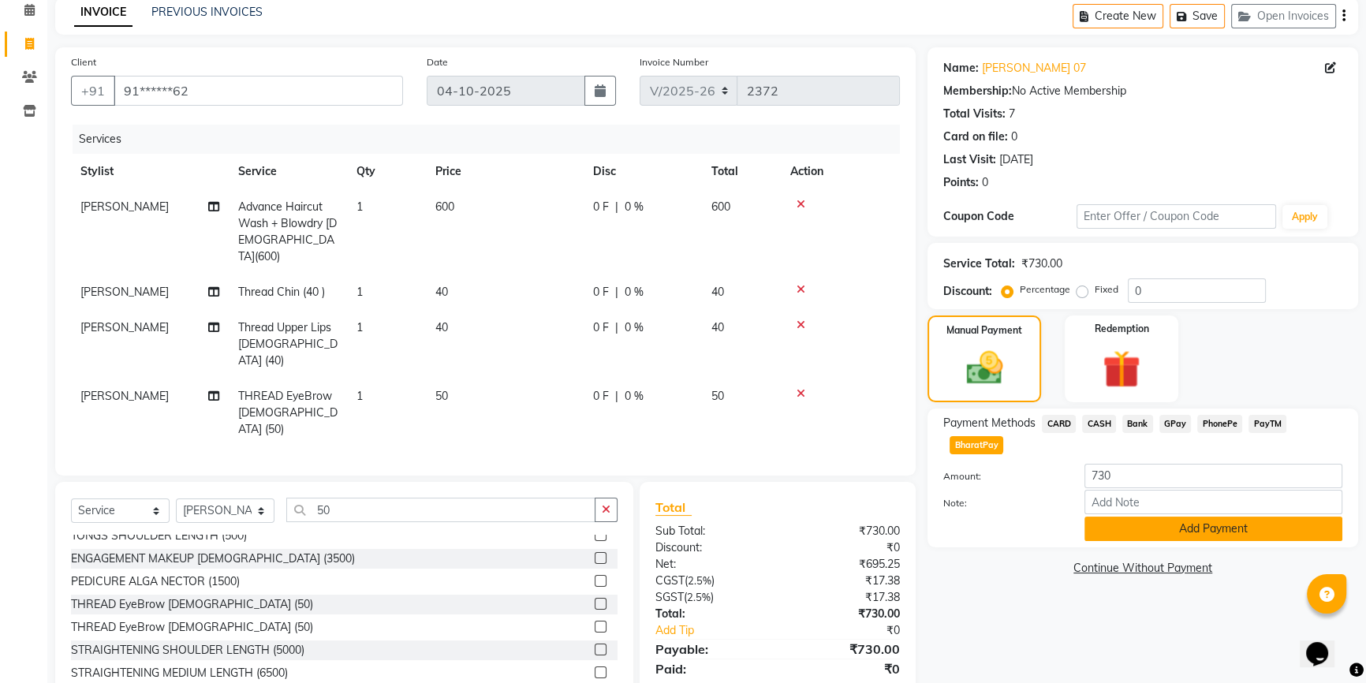
click at [1168, 528] on button "Add Payment" at bounding box center [1213, 529] width 258 height 24
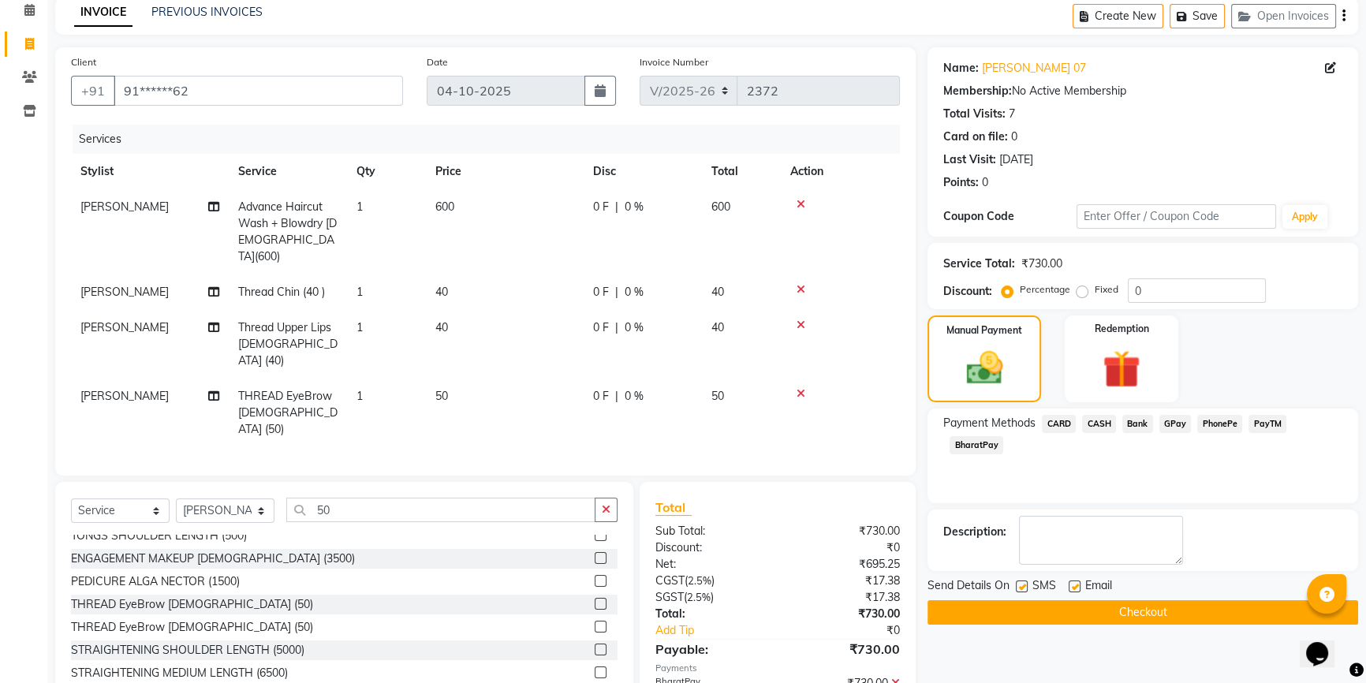
click at [1144, 606] on button "Checkout" at bounding box center [1142, 612] width 431 height 24
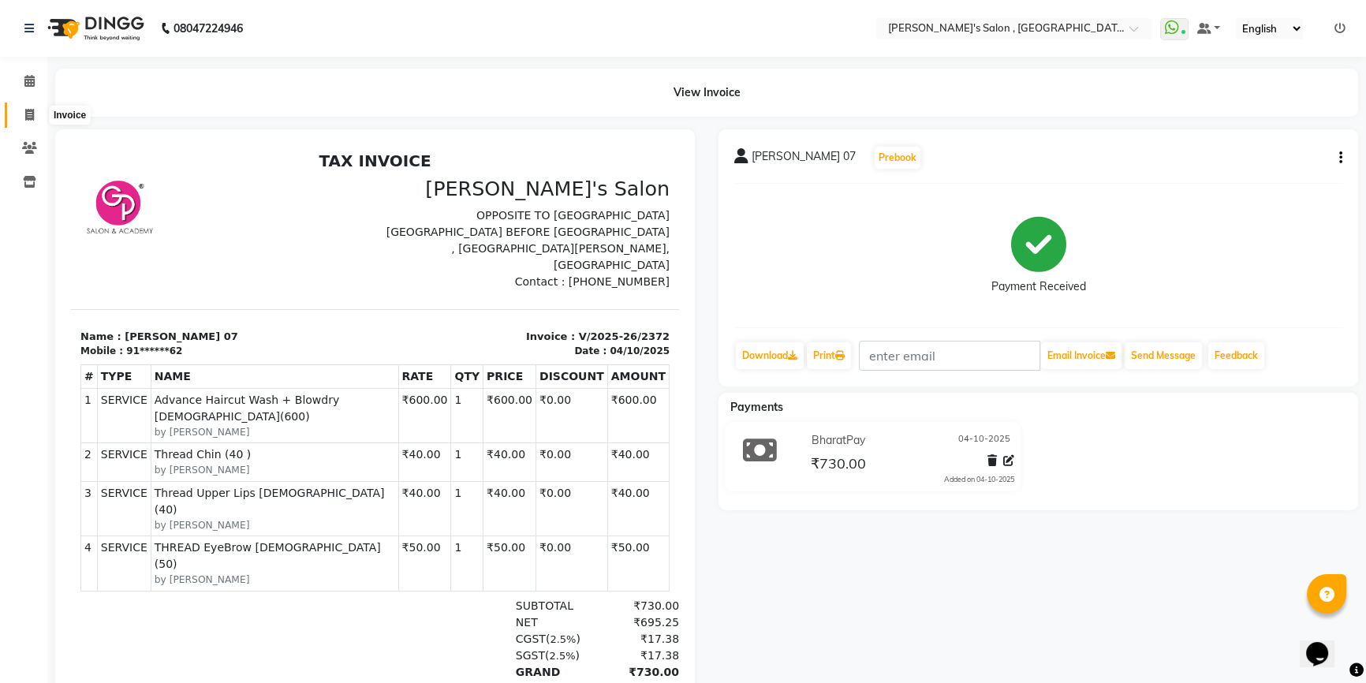
click at [25, 120] on icon at bounding box center [29, 115] width 9 height 12
select select "service"
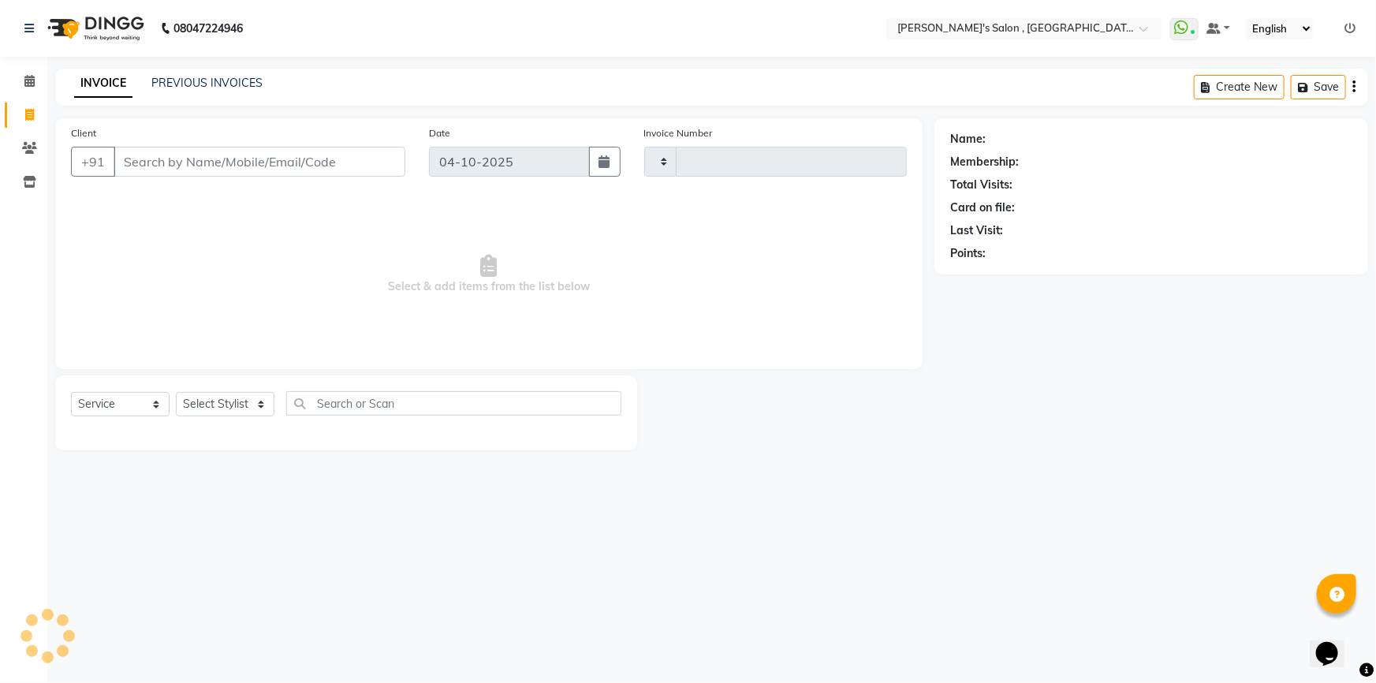
type input "2373"
select select "7416"
click at [202, 405] on select "Select Stylist" at bounding box center [225, 404] width 99 height 24
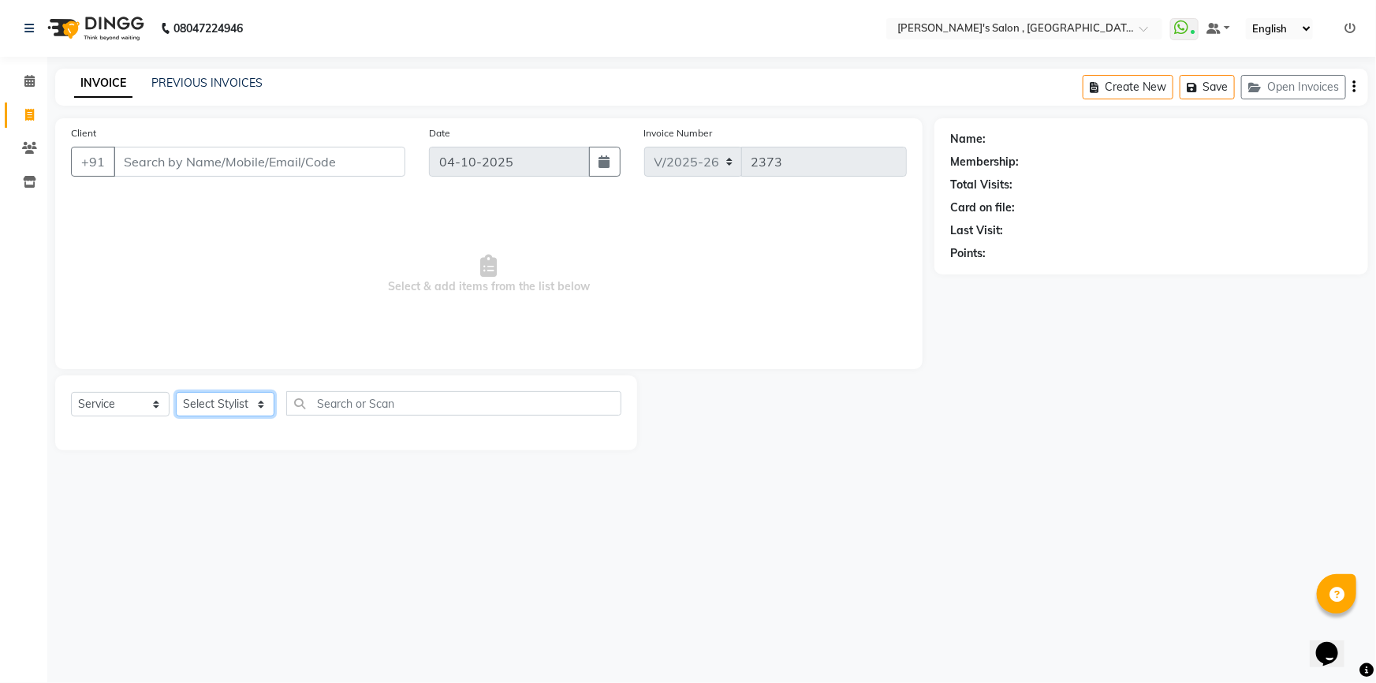
select select "67371"
click at [176, 392] on select "Select Stylist ABHISHEK AKASH SH ARJUN SIR Manager [PERSON_NAME] [PERSON_NAME] …" at bounding box center [225, 404] width 99 height 24
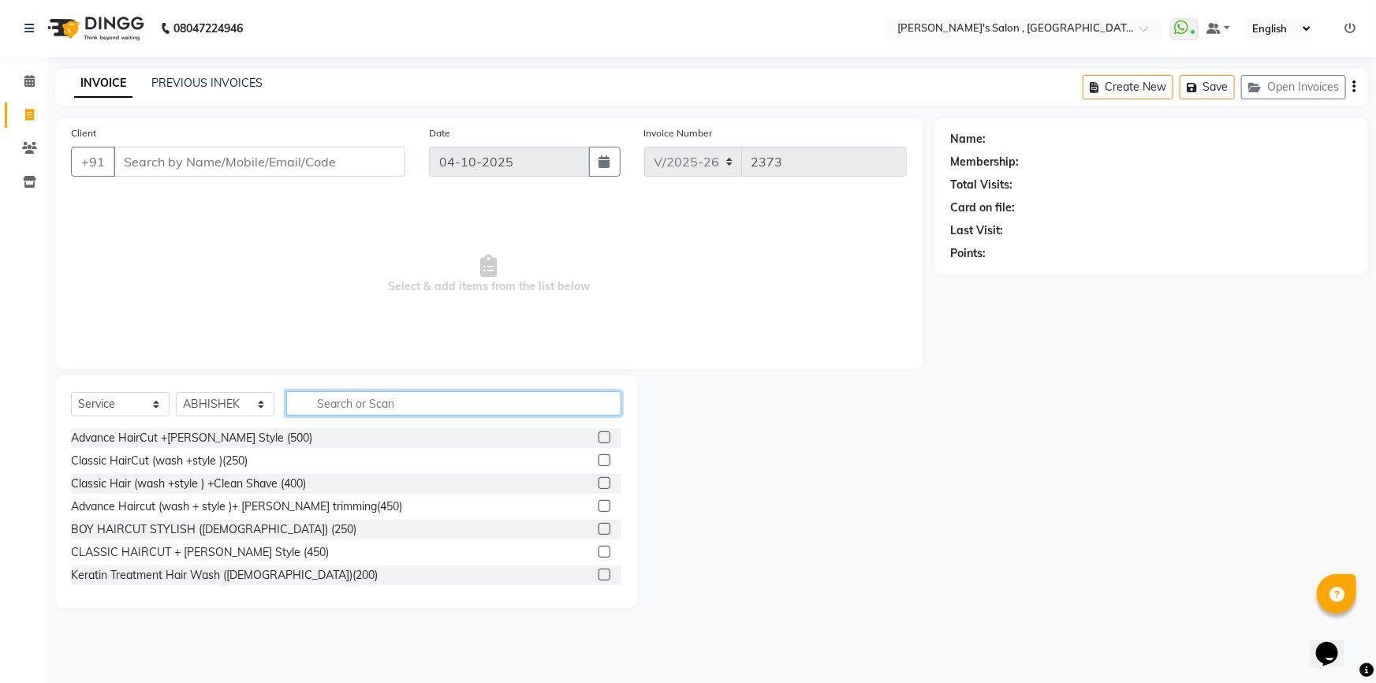
click at [377, 406] on input "text" at bounding box center [453, 403] width 335 height 24
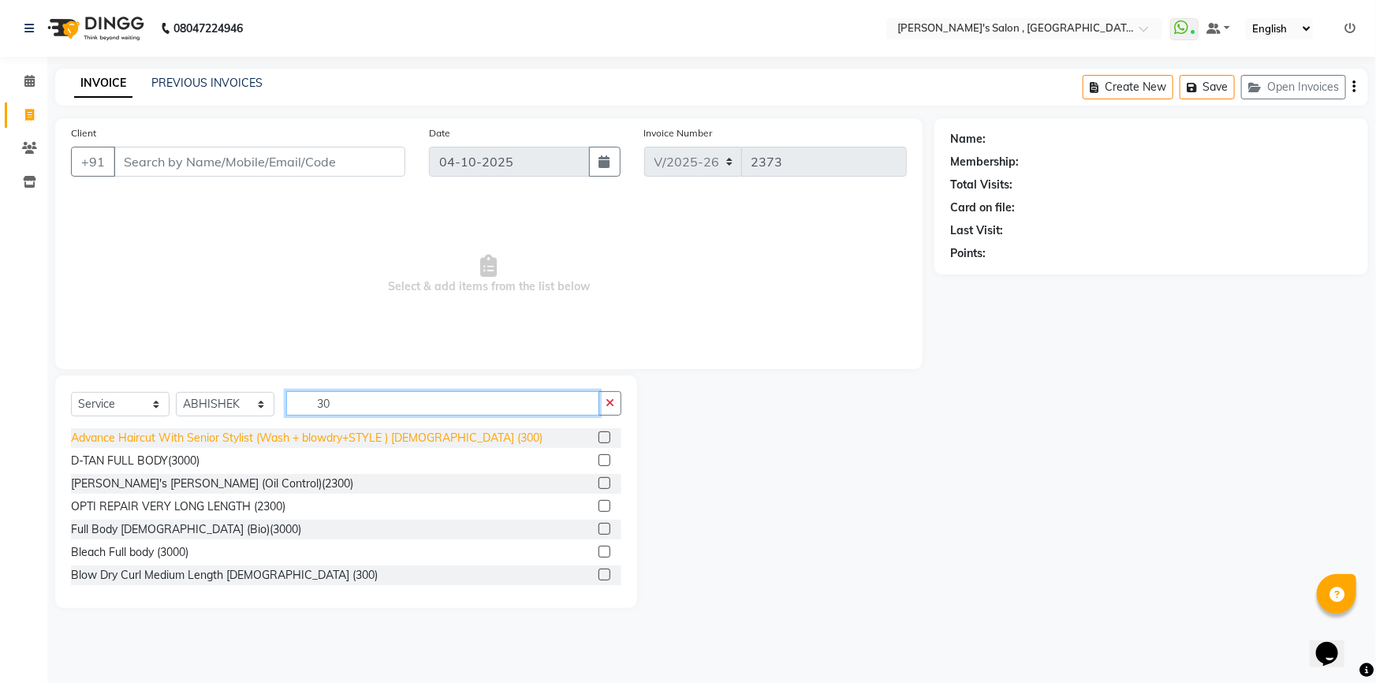
type input "30"
click at [355, 445] on div "Advance Haircut With Senior Stylist (Wash + blowdry+STYLE ) [DEMOGRAPHIC_DATA] …" at bounding box center [307, 438] width 472 height 17
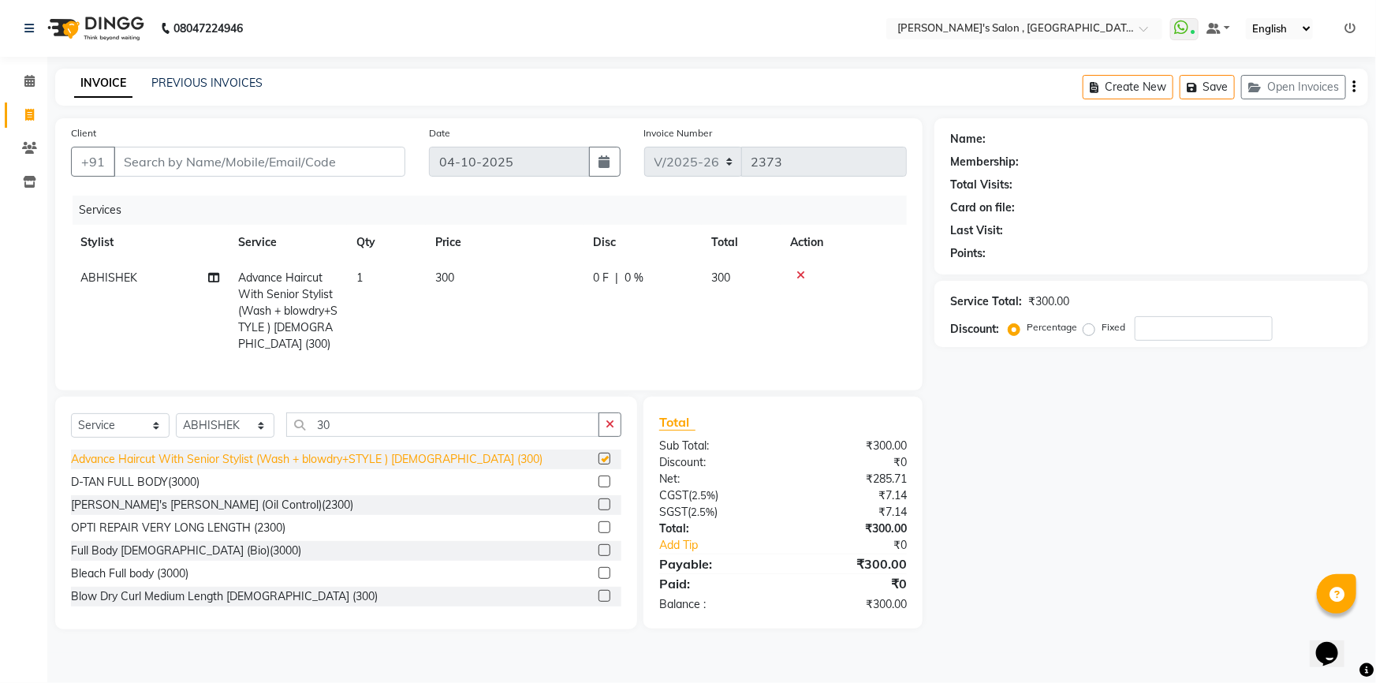
checkbox input "false"
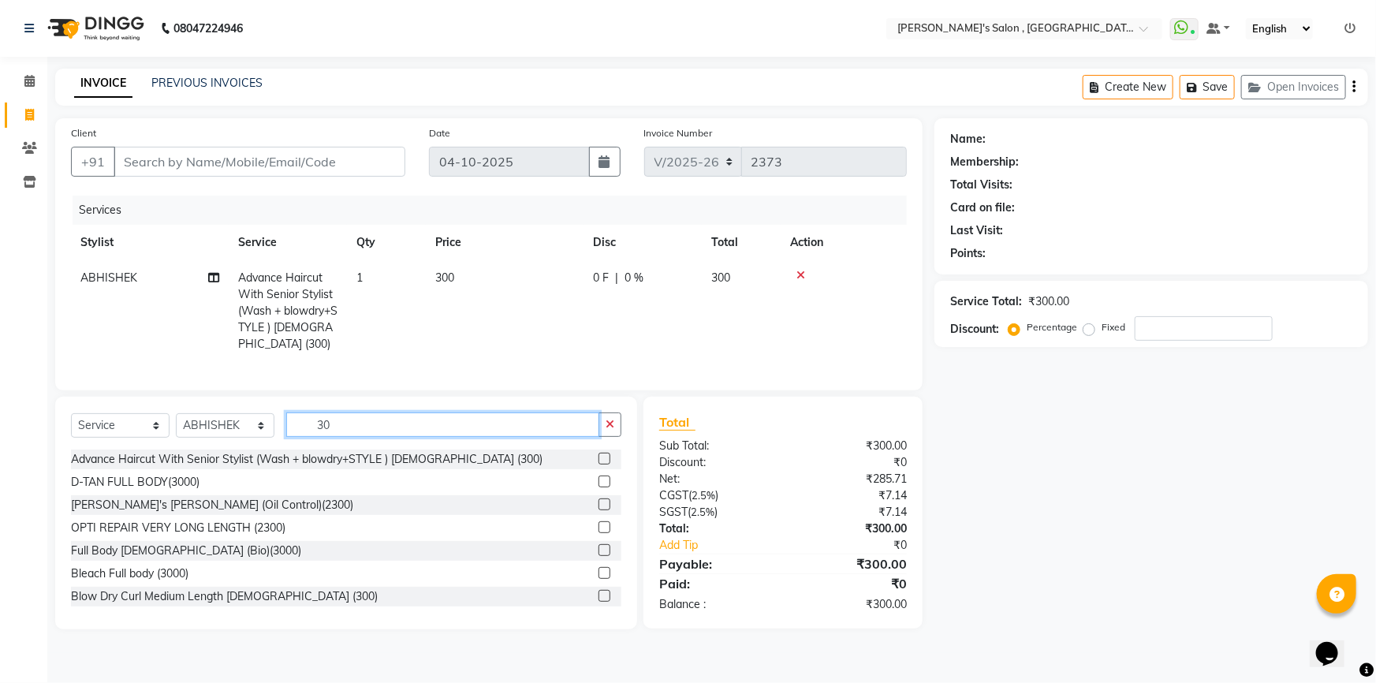
click at [351, 437] on input "30" at bounding box center [442, 424] width 313 height 24
type input "3"
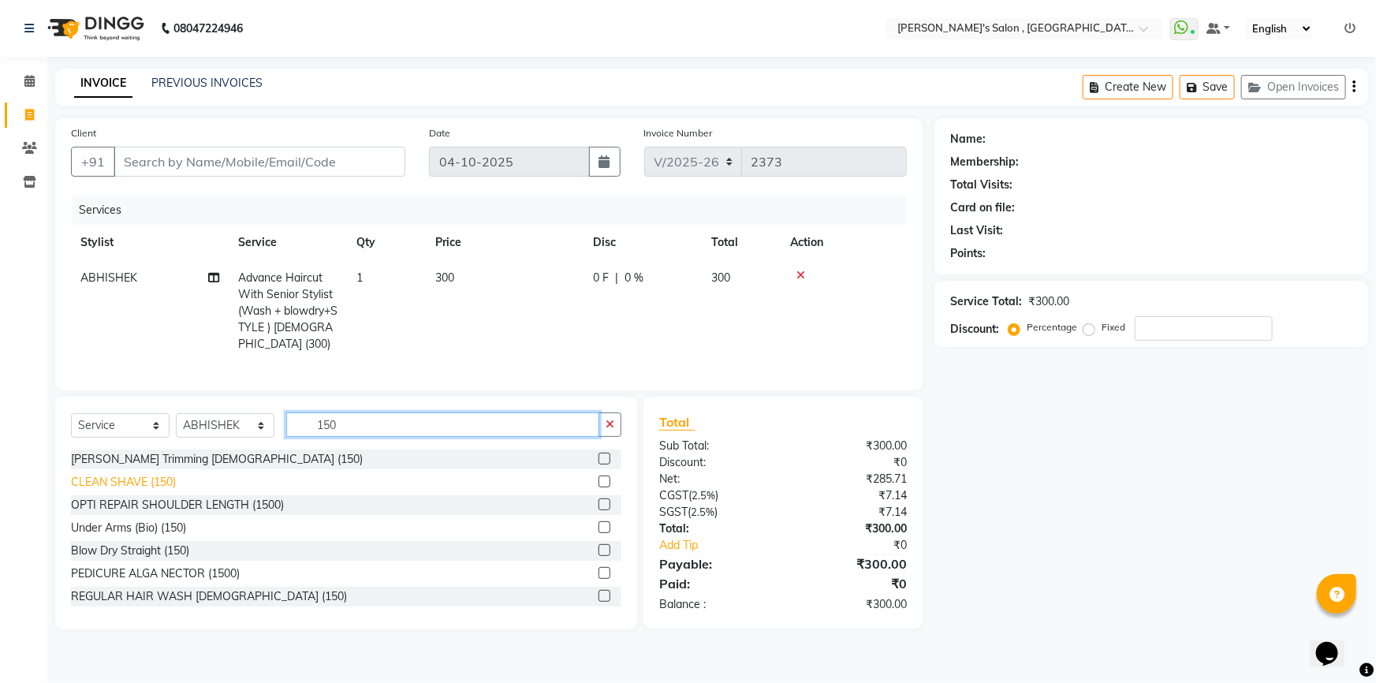
type input "150"
click at [129, 491] on div "CLEAN SHAVE (150)" at bounding box center [123, 482] width 105 height 17
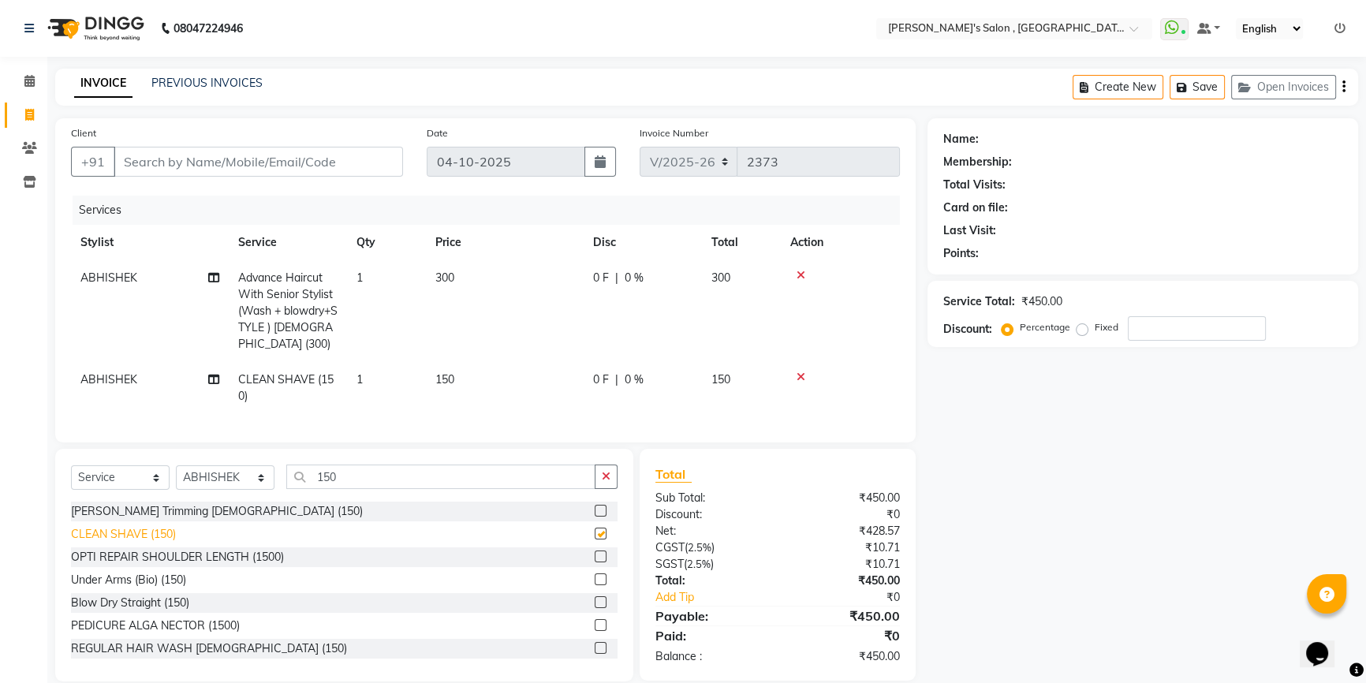
checkbox input "false"
click at [255, 169] on input "Client" at bounding box center [258, 162] width 289 height 30
click at [124, 377] on span "ABHISHEK" at bounding box center [108, 379] width 57 height 14
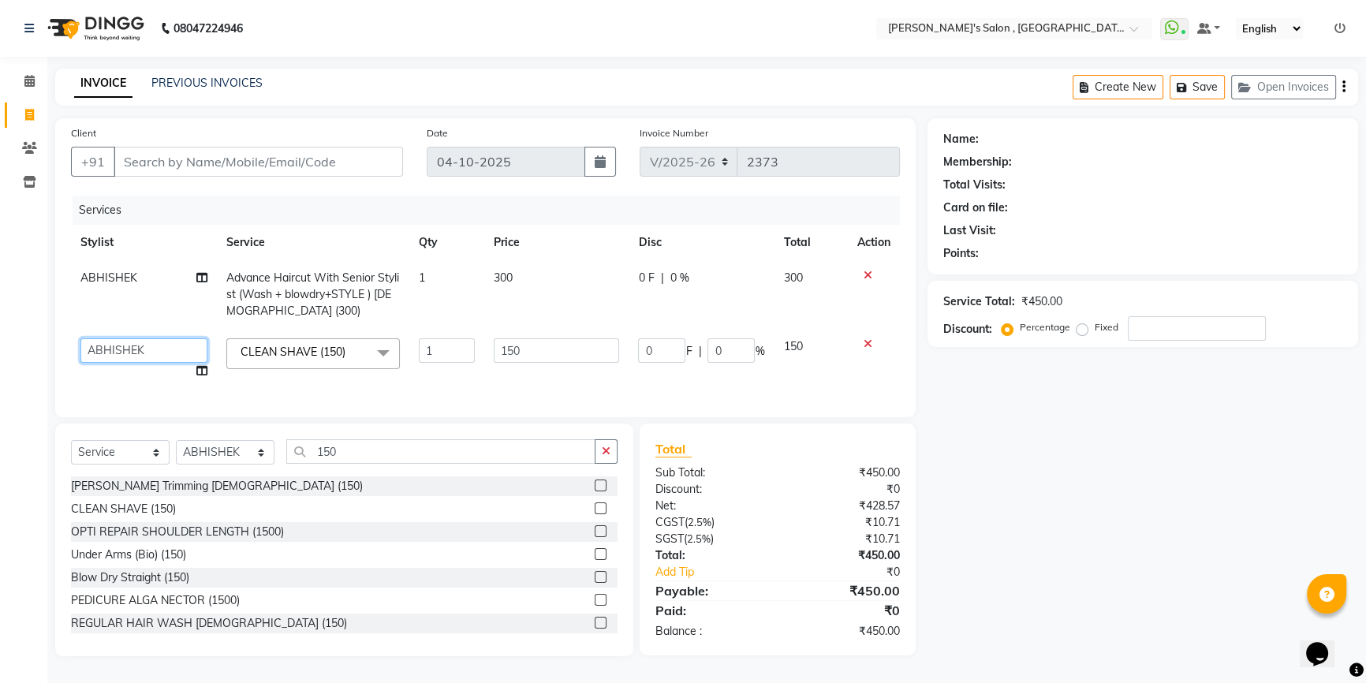
click at [124, 353] on select "ABHISHEK AKASH SH ARJUN SIR Manager [PERSON_NAME] [PERSON_NAME] [PERSON_NAME] […" at bounding box center [143, 350] width 127 height 24
select select "79873"
click at [561, 349] on input "150" at bounding box center [556, 350] width 125 height 24
click at [363, 158] on input "Client" at bounding box center [258, 162] width 289 height 30
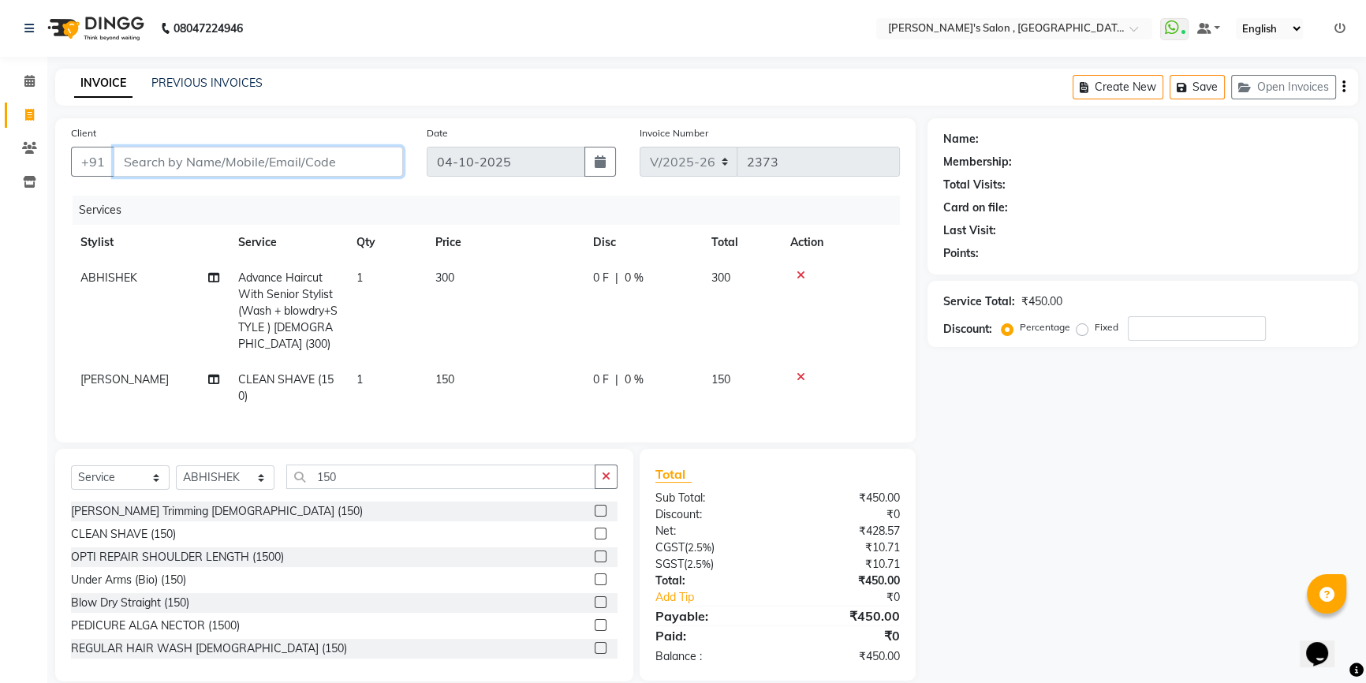
type input "0"
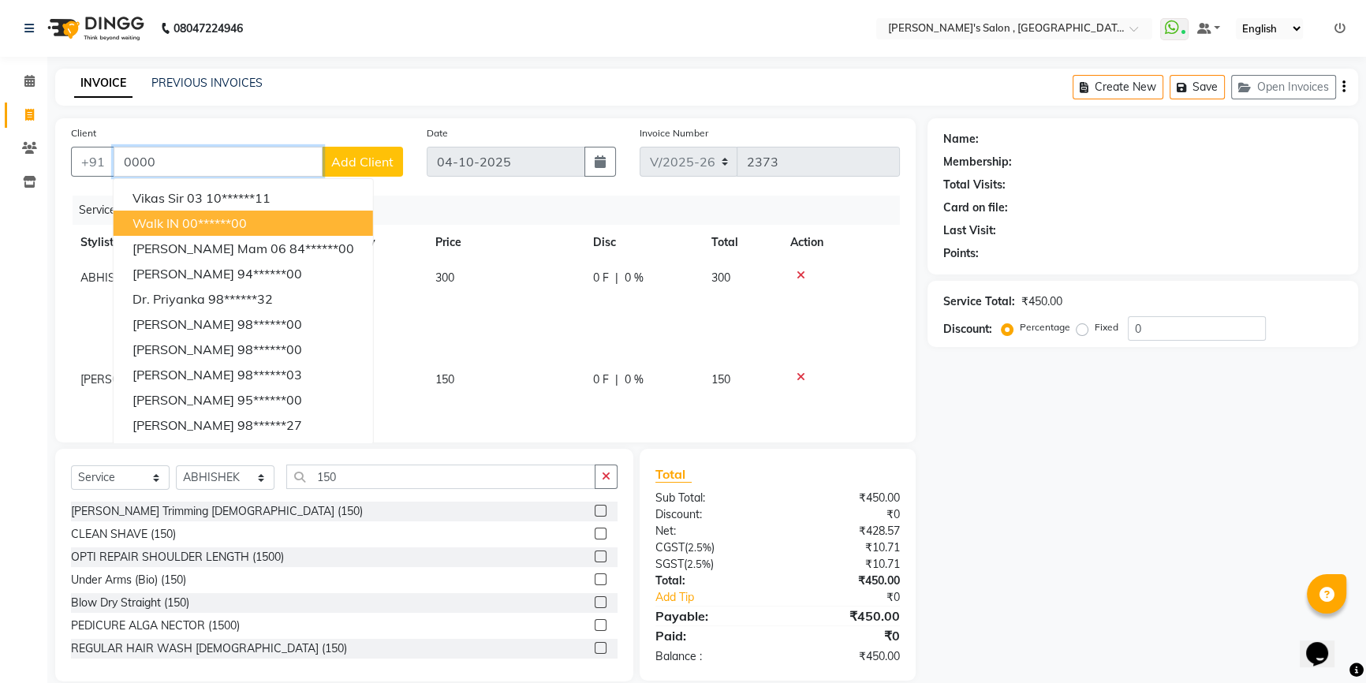
click at [185, 229] on ngb-highlight "00******00" at bounding box center [214, 223] width 65 height 16
type input "00******00"
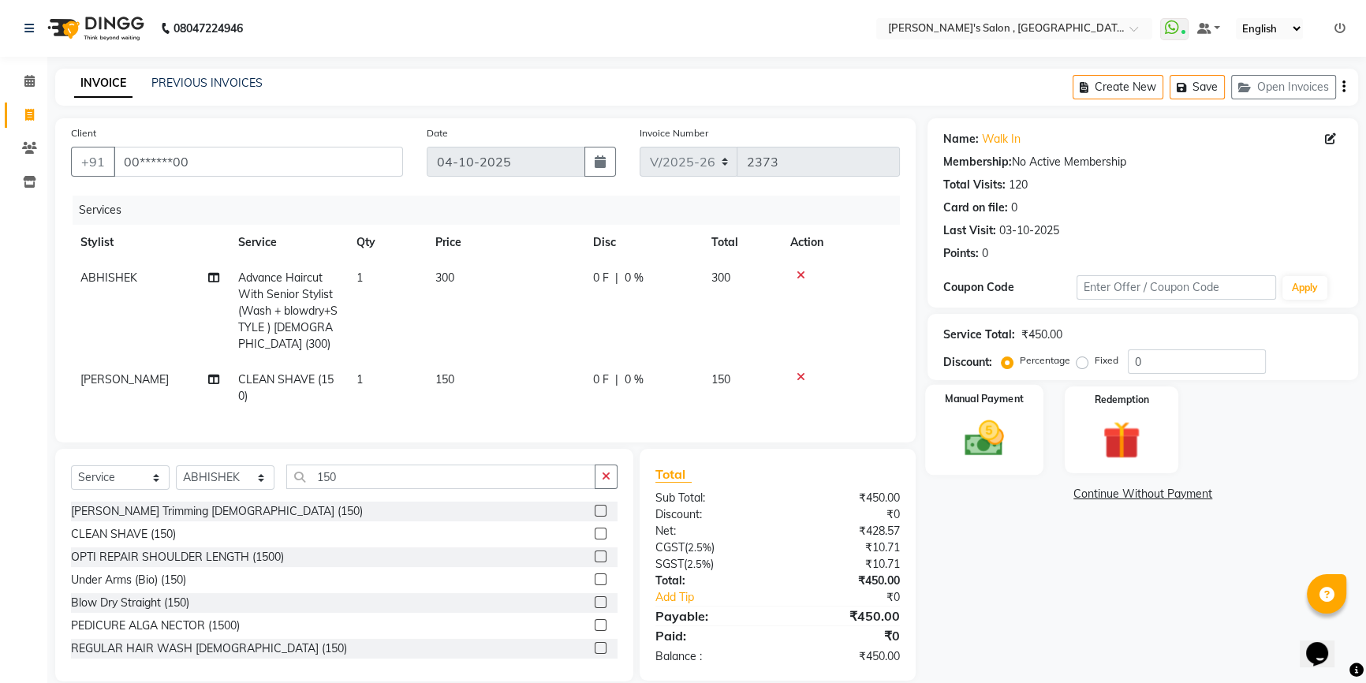
click at [1006, 418] on img at bounding box center [985, 438] width 64 height 45
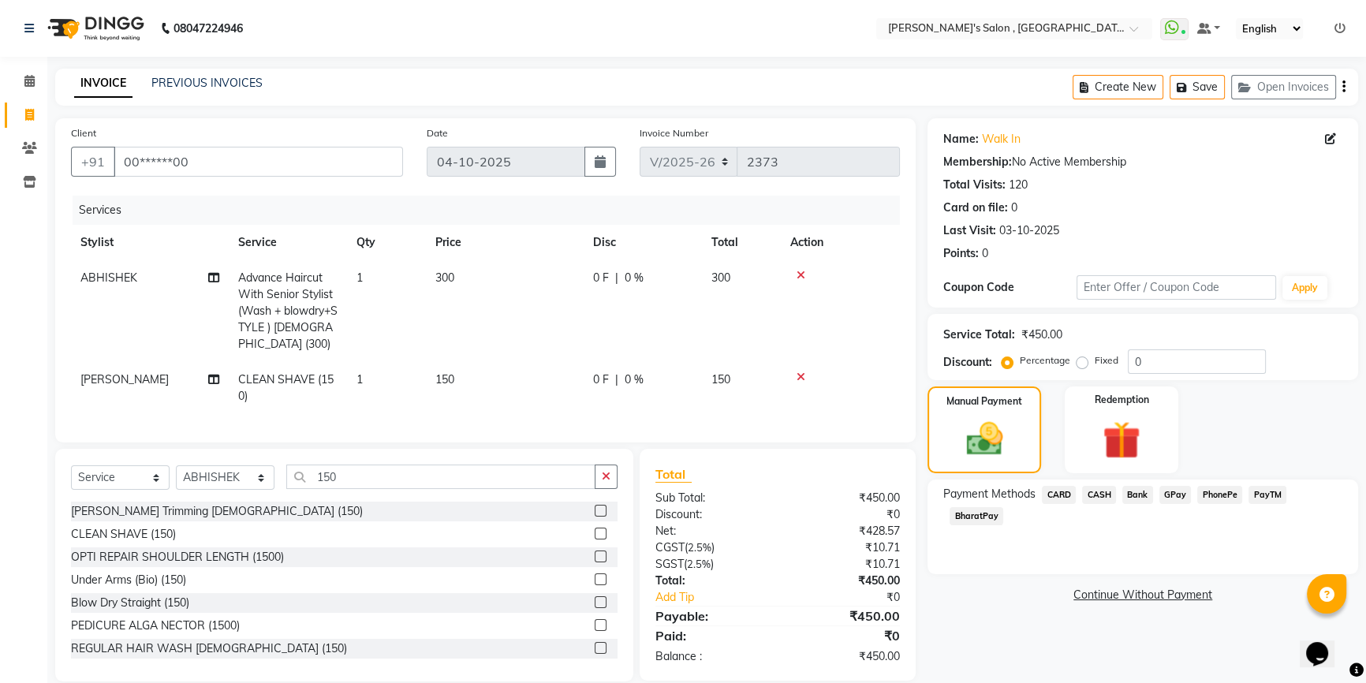
click at [464, 383] on td "150" at bounding box center [505, 388] width 158 height 52
select select "79873"
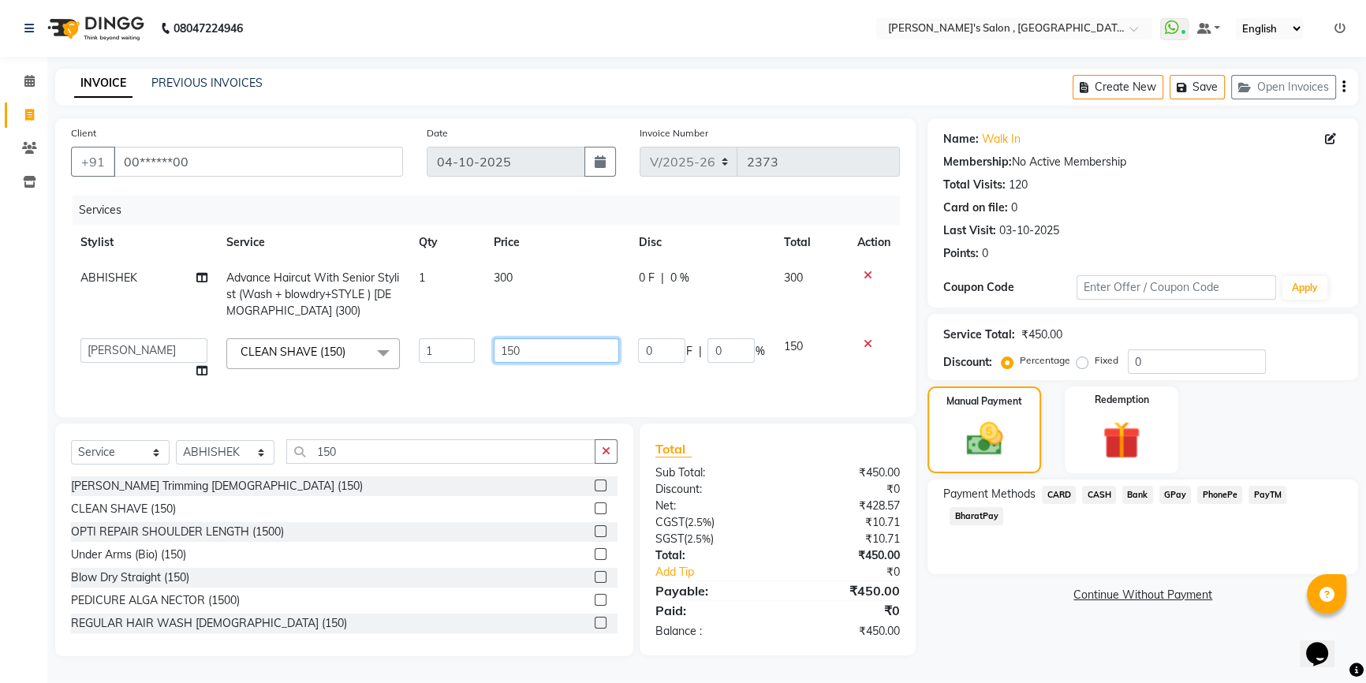
click at [536, 351] on input "150" at bounding box center [556, 350] width 125 height 24
type input "1"
type input "200"
click at [1080, 535] on div "Payment Methods CARD CASH Bank GPay PhonePe PayTM BharatPay" at bounding box center [1142, 527] width 431 height 95
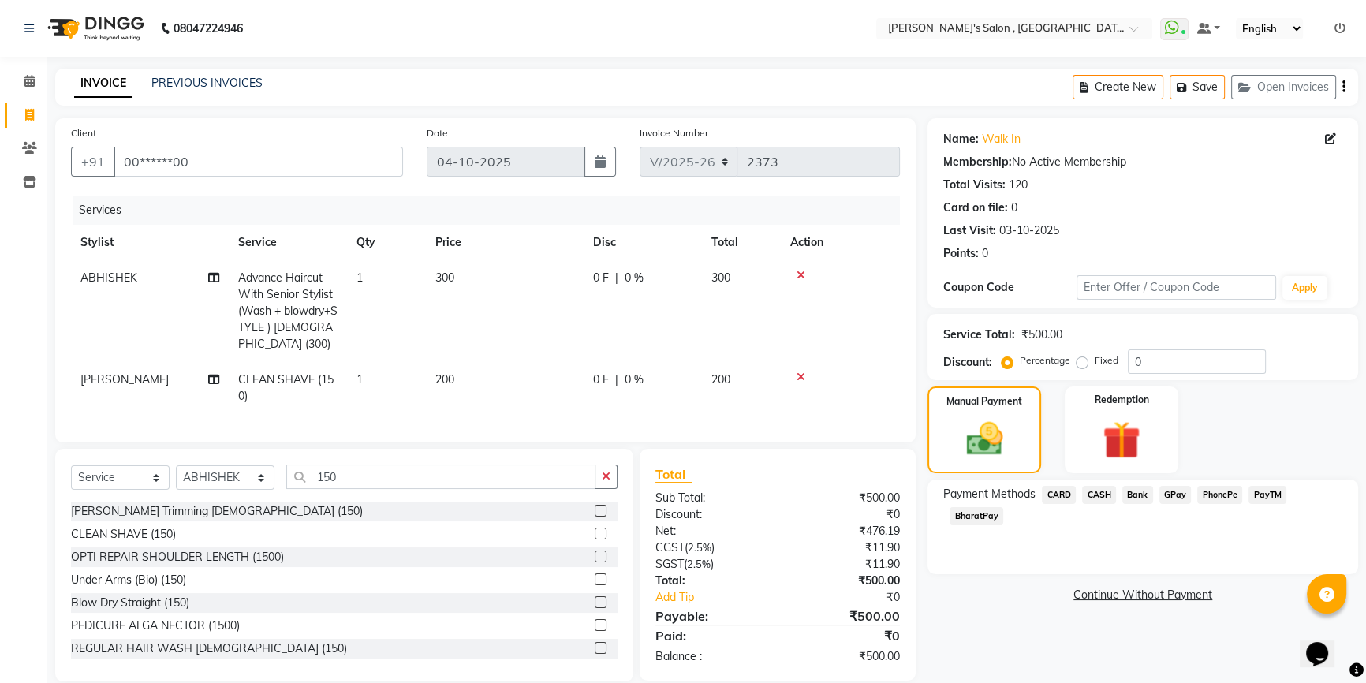
click at [1096, 498] on span "CASH" at bounding box center [1099, 495] width 34 height 18
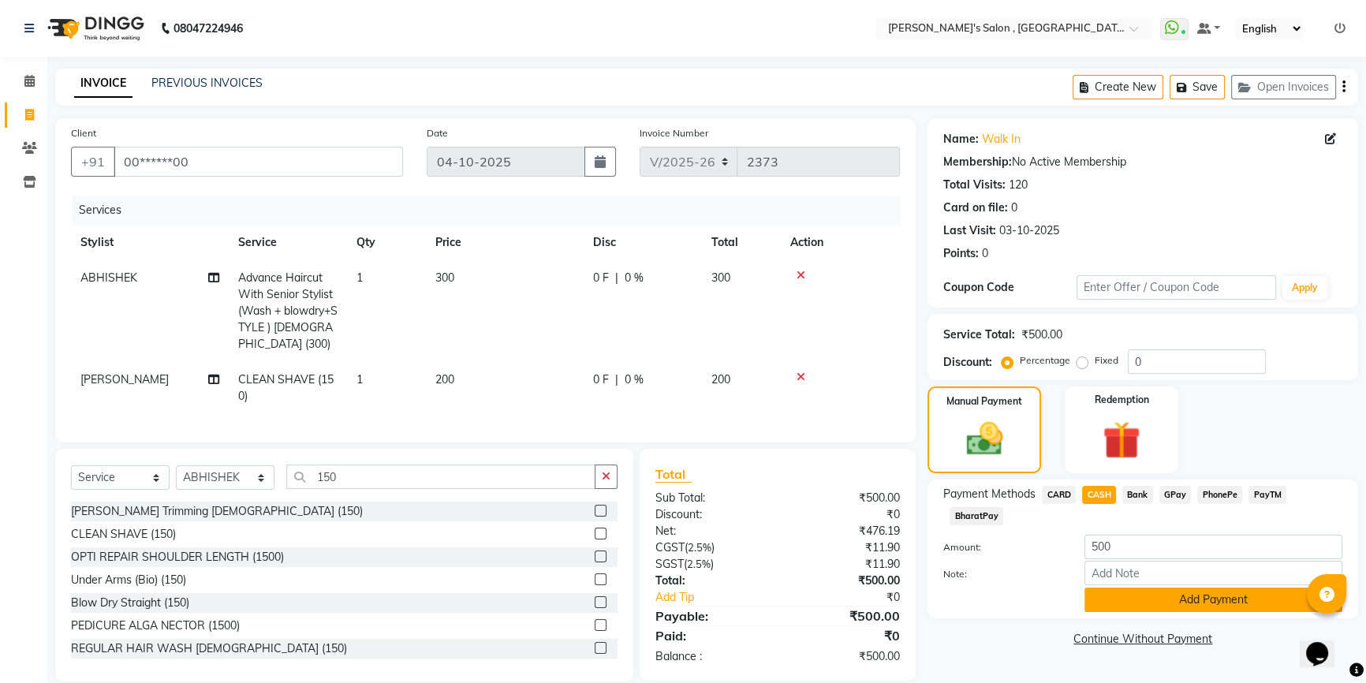
scroll to position [32, 0]
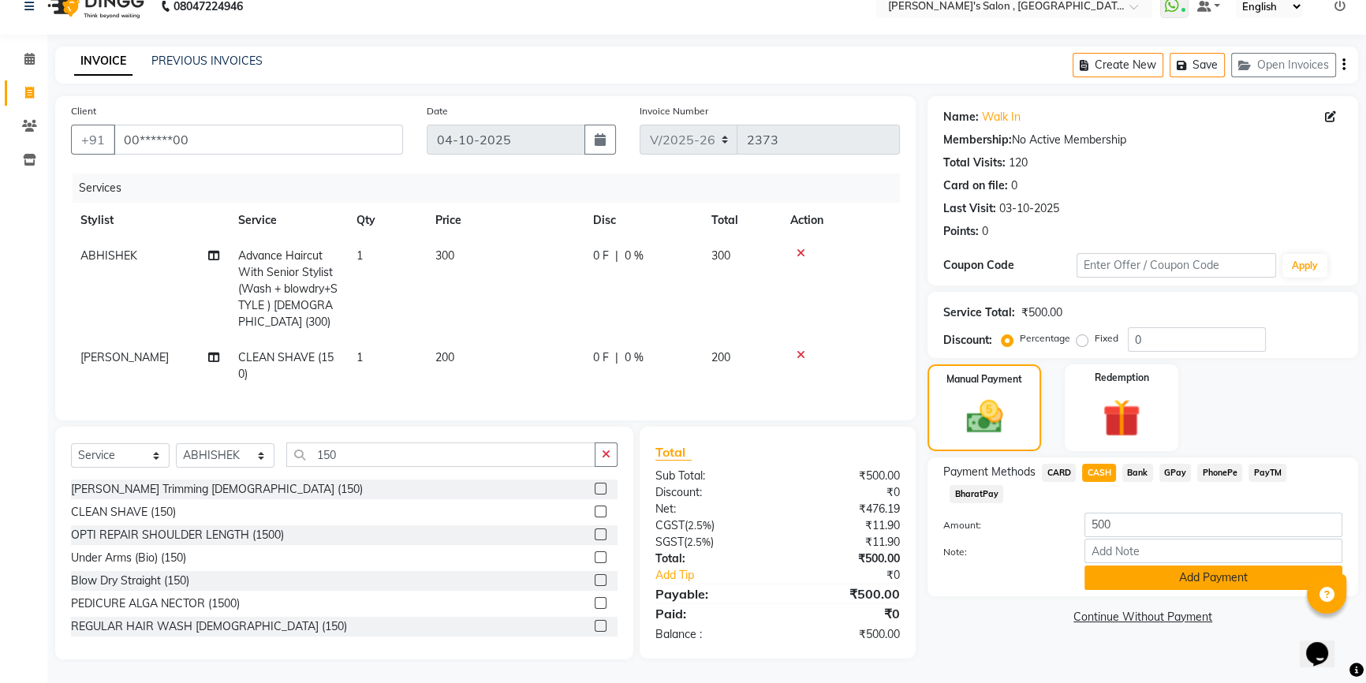
click at [1120, 569] on button "Add Payment" at bounding box center [1213, 577] width 258 height 24
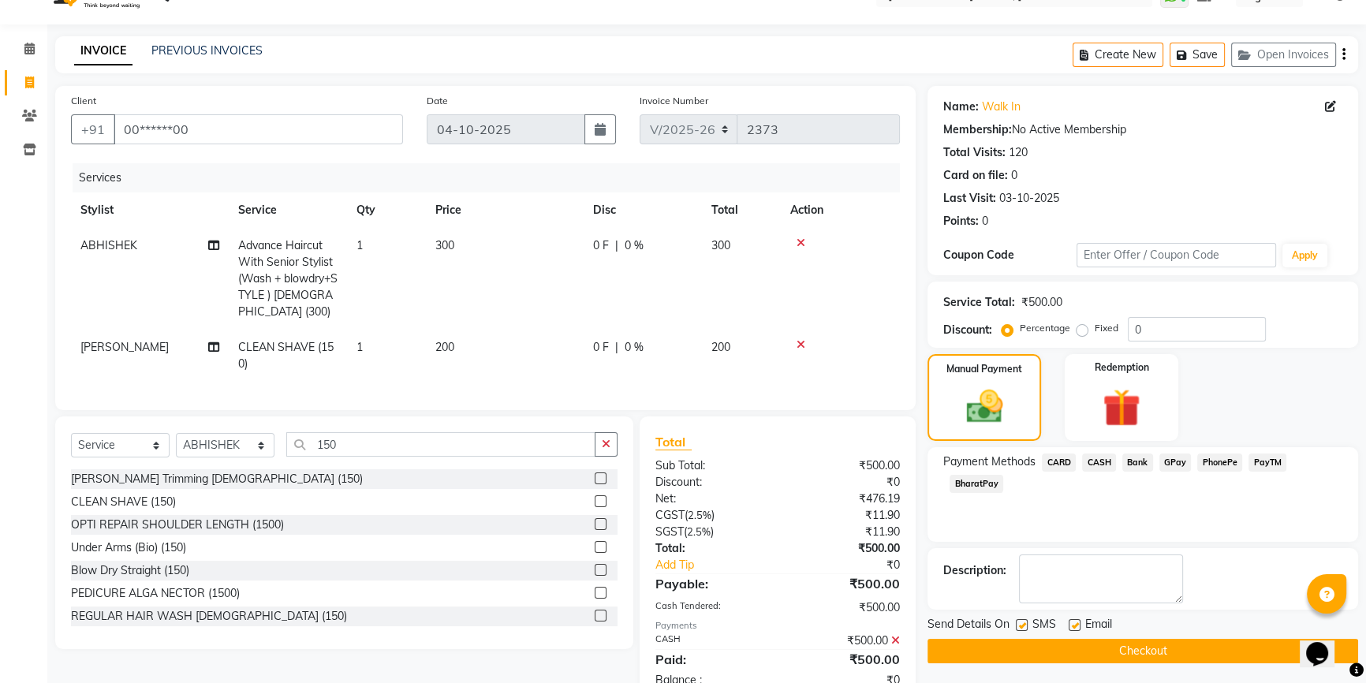
scroll to position [88, 0]
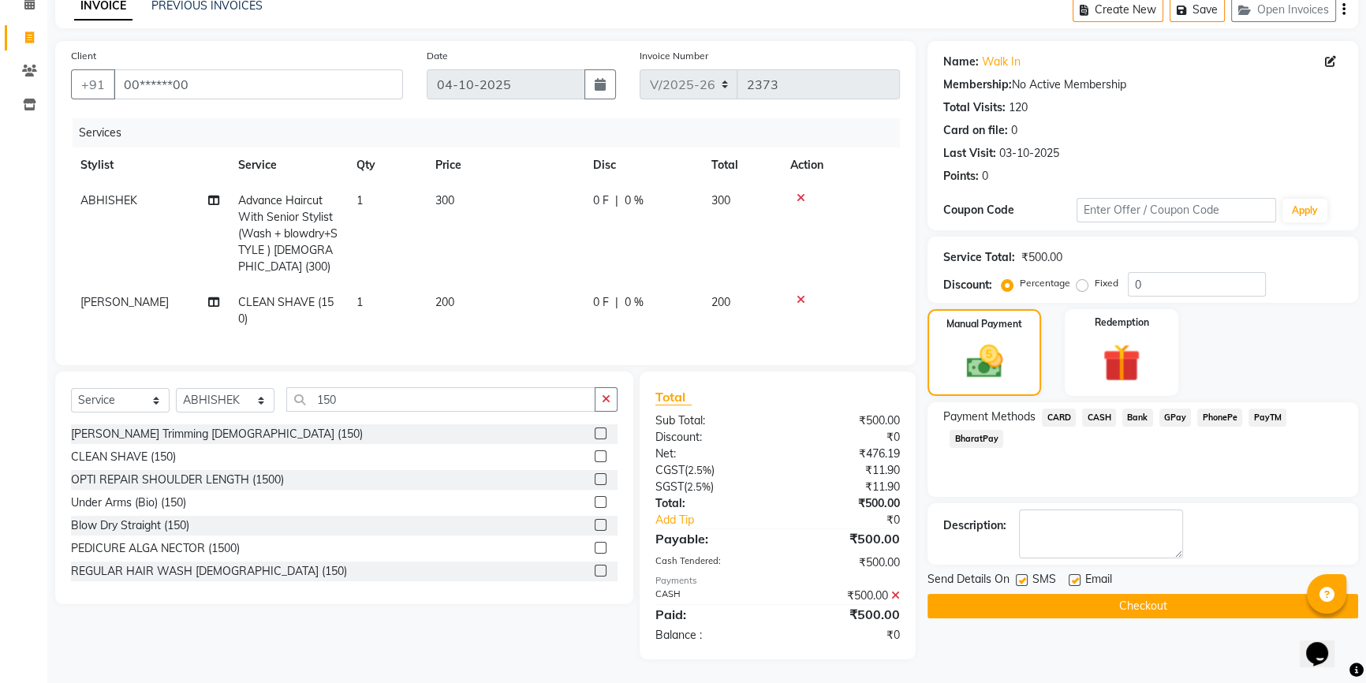
click at [1113, 594] on button "Checkout" at bounding box center [1142, 606] width 431 height 24
